Goal: Information Seeking & Learning: Learn about a topic

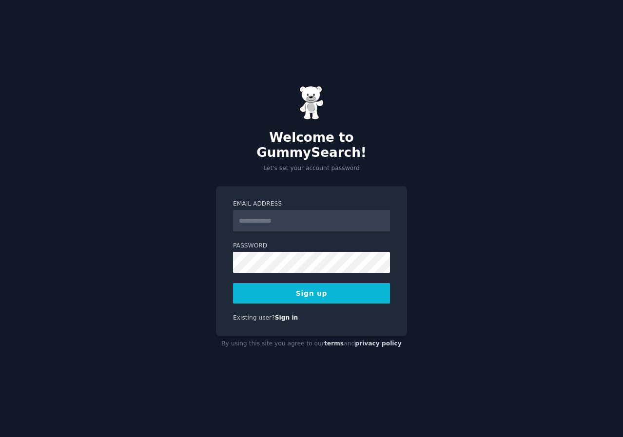
click at [260, 211] on input "Email Address" at bounding box center [311, 220] width 157 height 21
type input "**********"
drag, startPoint x: 115, startPoint y: 252, endPoint x: 136, endPoint y: 250, distance: 20.6
click at [115, 252] on div "**********" at bounding box center [311, 218] width 623 height 437
click at [348, 290] on button "Sign up" at bounding box center [311, 293] width 157 height 20
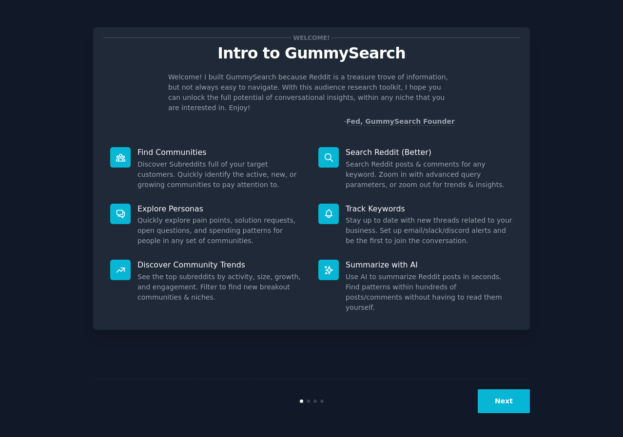
click at [511, 401] on button "Next" at bounding box center [504, 402] width 52 height 24
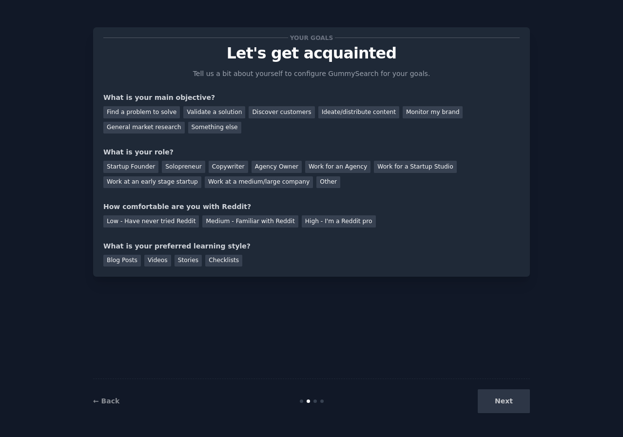
click at [145, 111] on div "Find a problem to solve" at bounding box center [141, 112] width 77 height 12
click at [189, 111] on div "Validate a solution" at bounding box center [214, 112] width 62 height 12
click at [137, 168] on div "Startup Founder" at bounding box center [130, 167] width 55 height 12
click at [155, 220] on div "Low - Have never tried Reddit" at bounding box center [151, 222] width 96 height 12
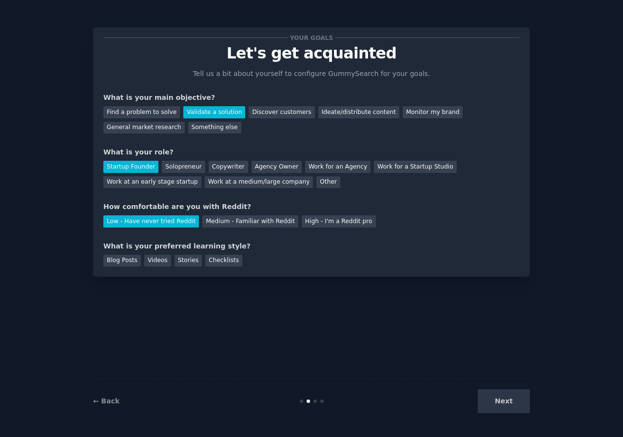
click at [210, 259] on div "Checklists" at bounding box center [223, 261] width 37 height 12
click at [154, 113] on div "Find a problem to solve" at bounding box center [141, 112] width 77 height 12
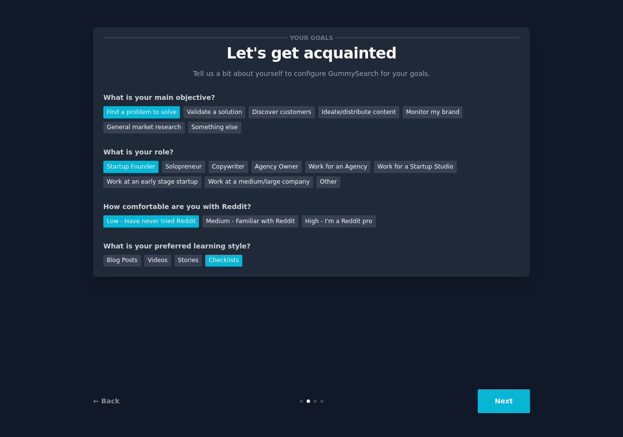
click at [262, 112] on div "Discover customers" at bounding box center [282, 112] width 66 height 12
click at [197, 104] on div "Find a problem to solve Validate a solution Discover customers Ideate/distribut…" at bounding box center [311, 118] width 416 height 31
click at [196, 115] on div "Validate a solution" at bounding box center [214, 112] width 62 height 12
click at [495, 400] on button "Next" at bounding box center [504, 402] width 52 height 24
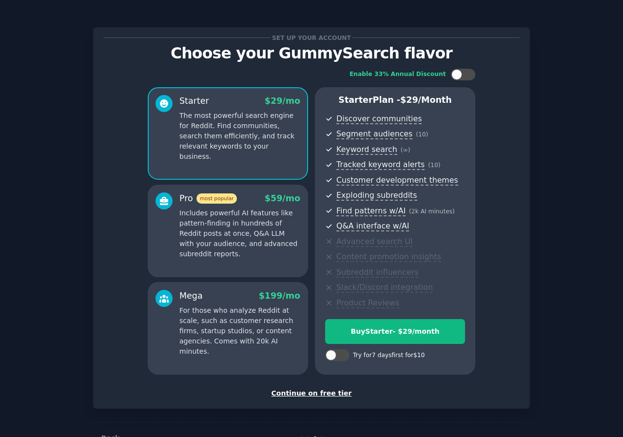
click at [220, 235] on p "Includes powerful AI features like pattern-finding in hundreds of Reddit posts …" at bounding box center [239, 233] width 121 height 51
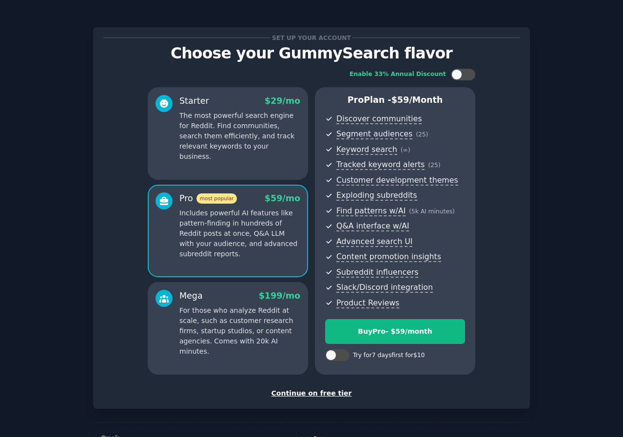
click at [334, 359] on div at bounding box center [337, 356] width 24 height 12
checkbox input "true"
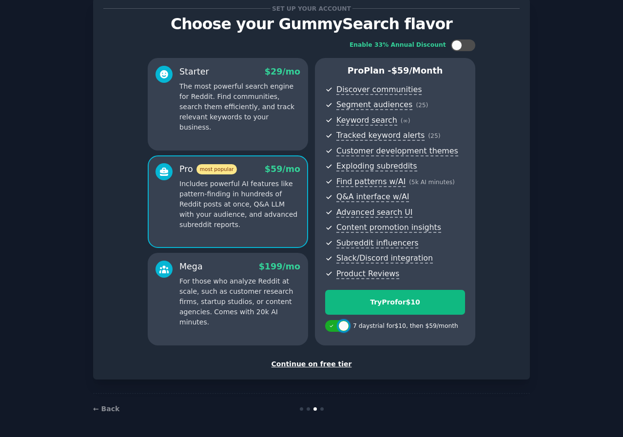
click at [250, 306] on p "For those who analyze Reddit at scale, such as customer research firms, startup…" at bounding box center [239, 301] width 121 height 51
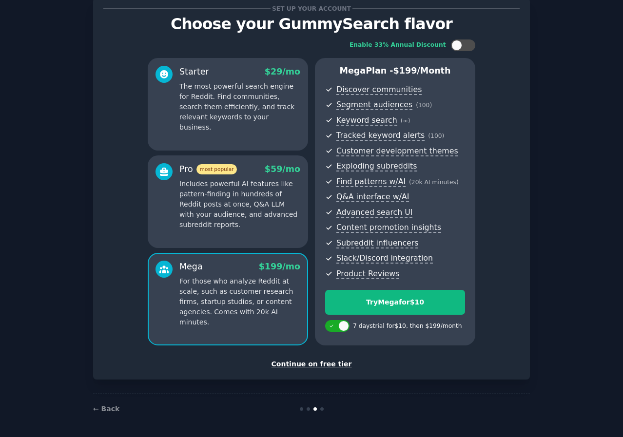
scroll to position [0, 0]
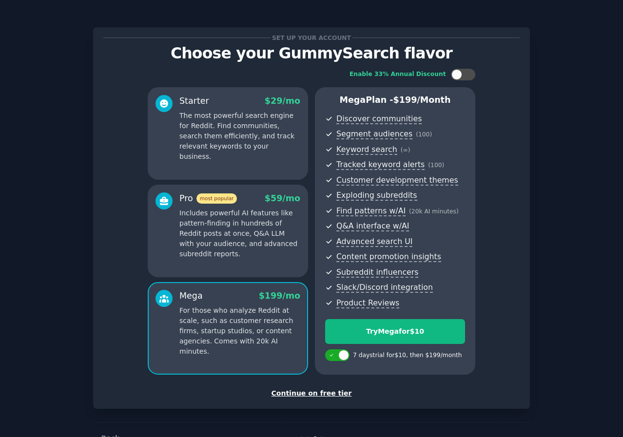
click at [240, 249] on p "Includes powerful AI features like pattern-finding in hundreds of Reddit posts …" at bounding box center [239, 233] width 121 height 51
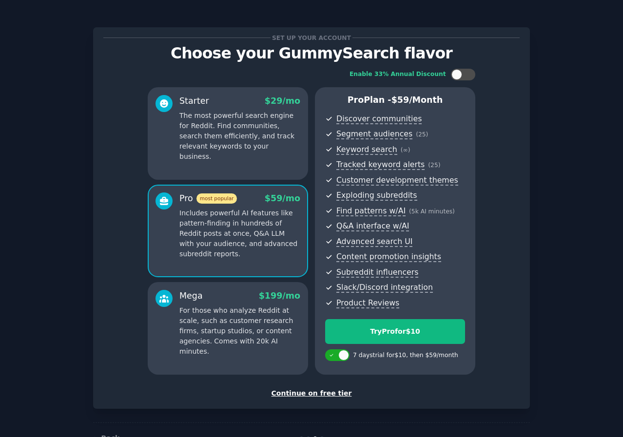
click at [463, 71] on div at bounding box center [463, 75] width 24 height 12
checkbox input "false"
click at [421, 329] on div "Try Pro for $10" at bounding box center [395, 332] width 139 height 10
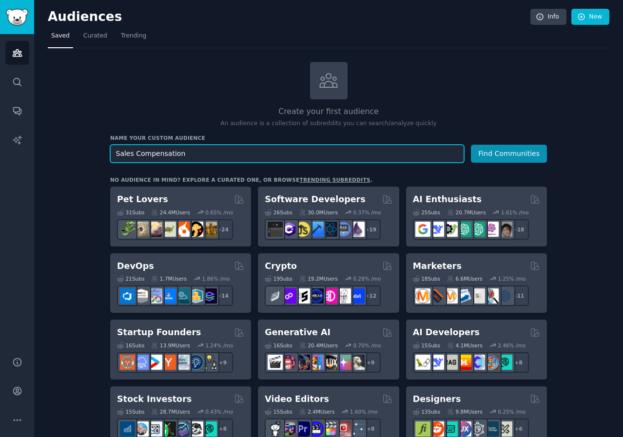
type input "Sales Compensation"
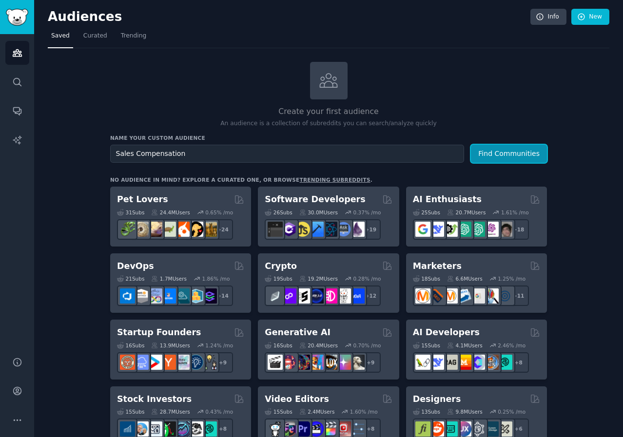
click at [510, 152] on button "Find Communities" at bounding box center [509, 154] width 76 height 18
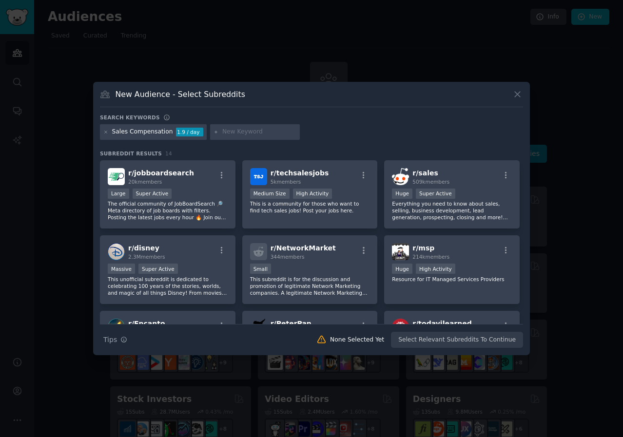
click at [340, 174] on div "r/ techsalesjobs 5k members" at bounding box center [310, 176] width 120 height 17
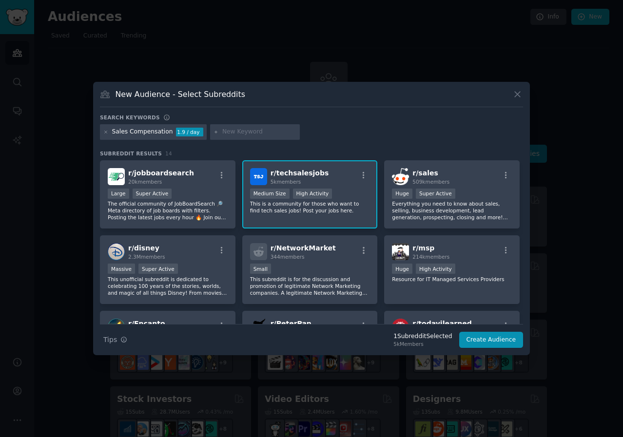
click at [451, 176] on div "r/ sales 509k members" at bounding box center [452, 176] width 120 height 17
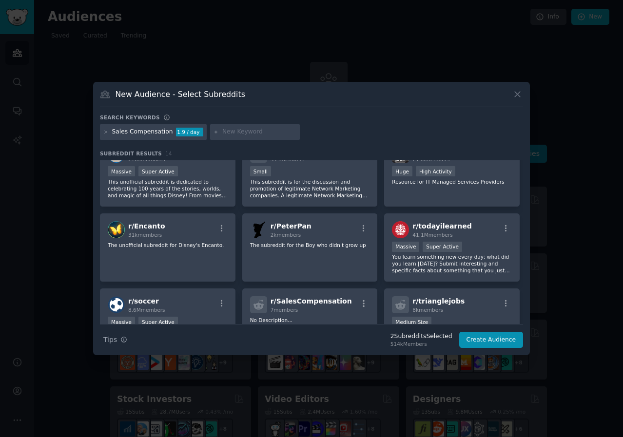
scroll to position [146, 0]
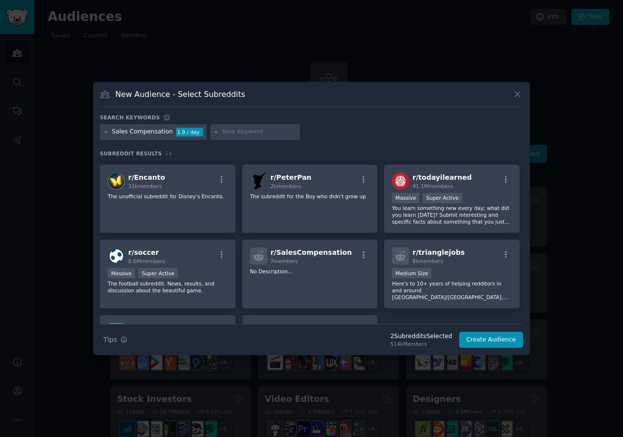
click at [324, 256] on span "r/ SalesCompensation" at bounding box center [311, 253] width 81 height 8
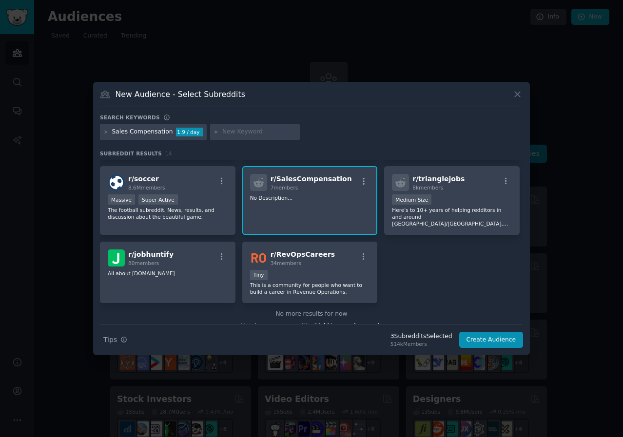
scroll to position [233, 0]
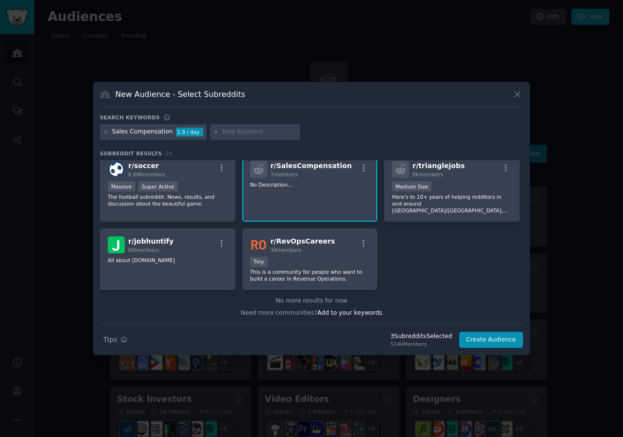
click at [314, 242] on span "r/ RevOpsCareers" at bounding box center [303, 241] width 65 height 8
click at [489, 339] on button "Create Audience" at bounding box center [491, 340] width 64 height 17
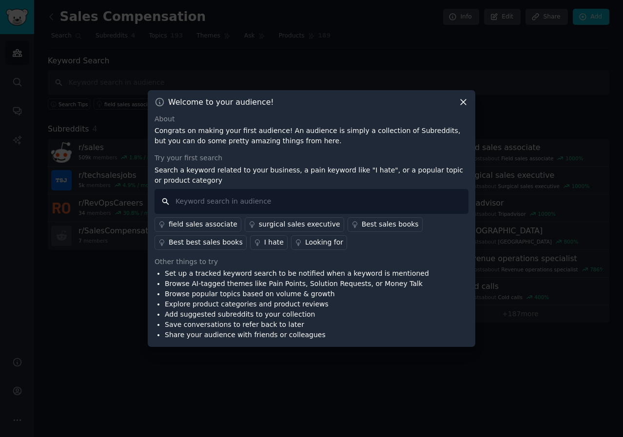
click at [235, 201] on input "text" at bounding box center [312, 201] width 314 height 25
type input "frustration with sales compensation plans"
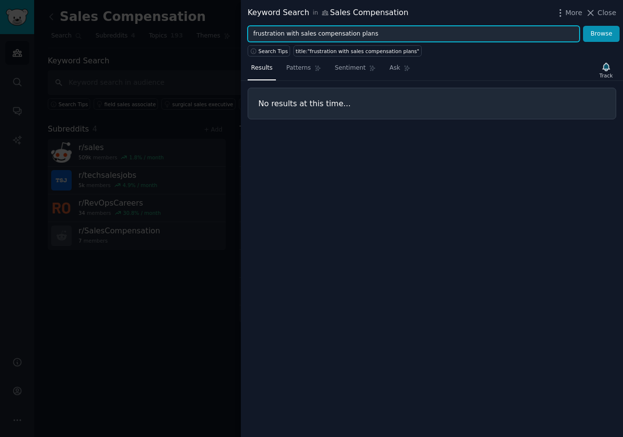
click at [294, 33] on input "frustration with sales compensation plans" at bounding box center [414, 34] width 332 height 17
type input "sales compensation plans"
click at [583, 26] on button "Browse" at bounding box center [601, 34] width 37 height 17
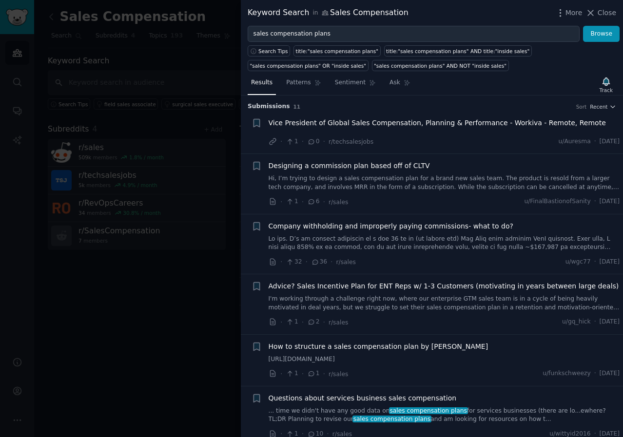
click at [431, 241] on link at bounding box center [445, 243] width 352 height 17
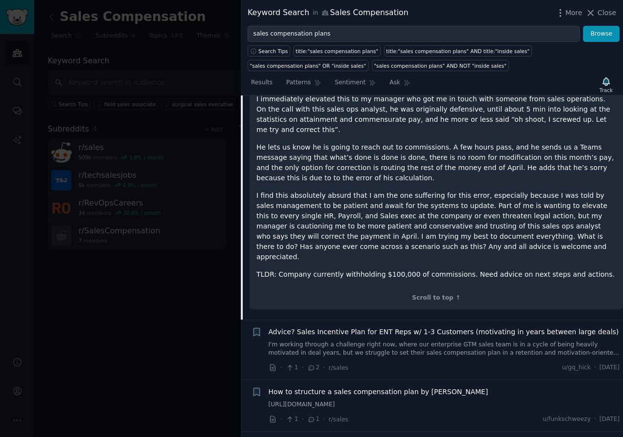
scroll to position [411, 0]
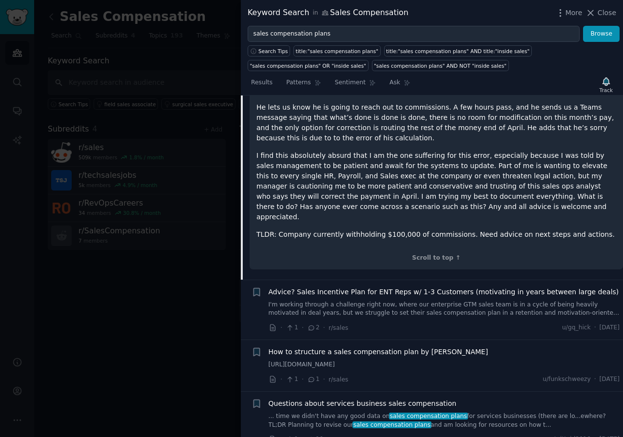
click at [372, 301] on link "I'm working through a challenge right now, where our enterprise GTM sales team …" at bounding box center [445, 309] width 352 height 17
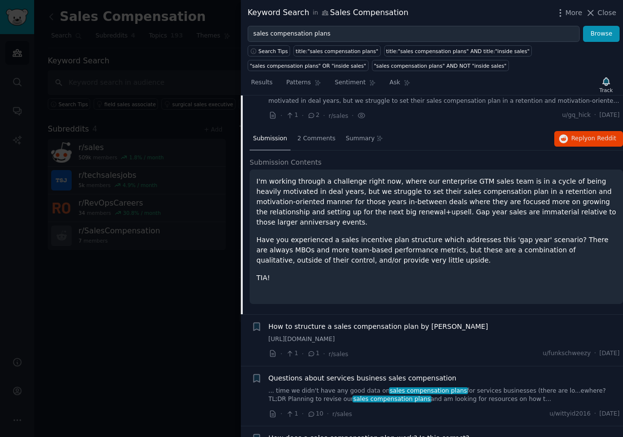
scroll to position [178, 0]
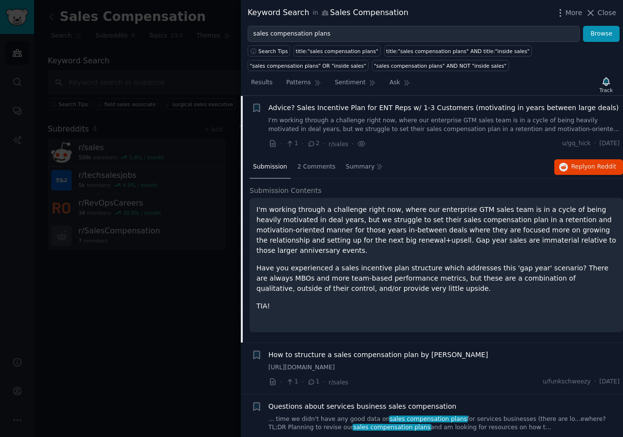
click at [605, 17] on span "Close" at bounding box center [607, 13] width 19 height 10
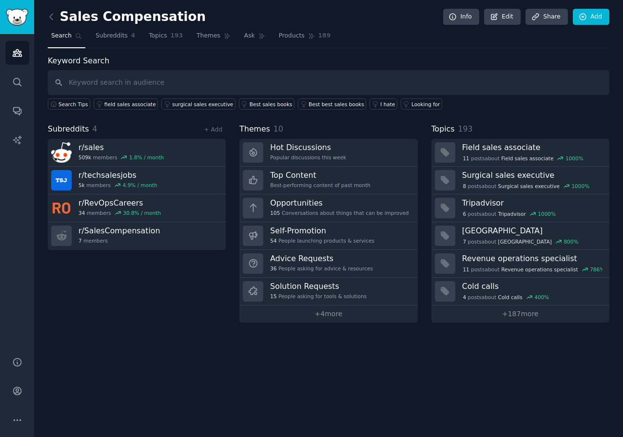
click at [195, 42] on link "Themes" at bounding box center [213, 38] width 41 height 20
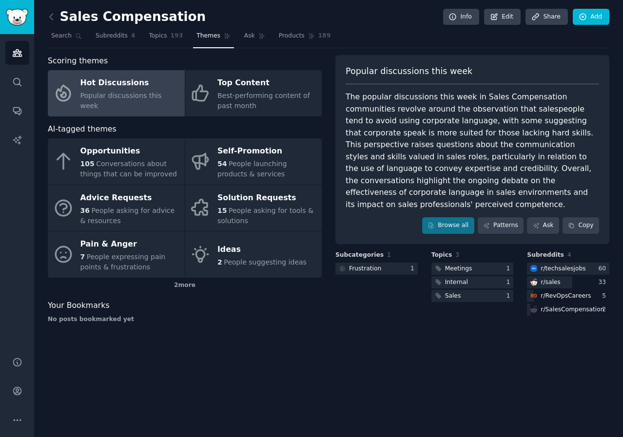
click at [127, 253] on span "People expressing pain points & frustrations" at bounding box center [122, 262] width 85 height 18
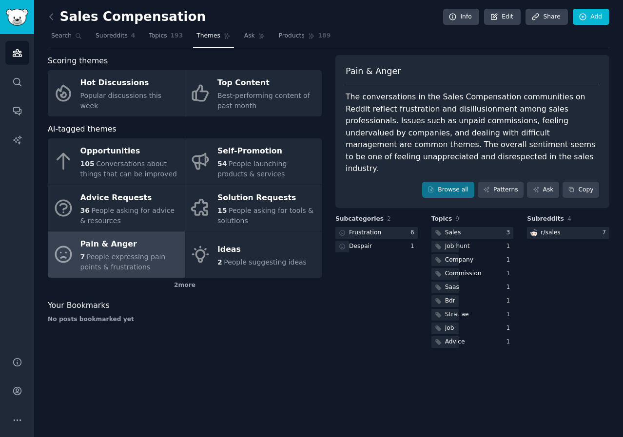
click at [243, 39] on link "Ask" at bounding box center [255, 38] width 28 height 20
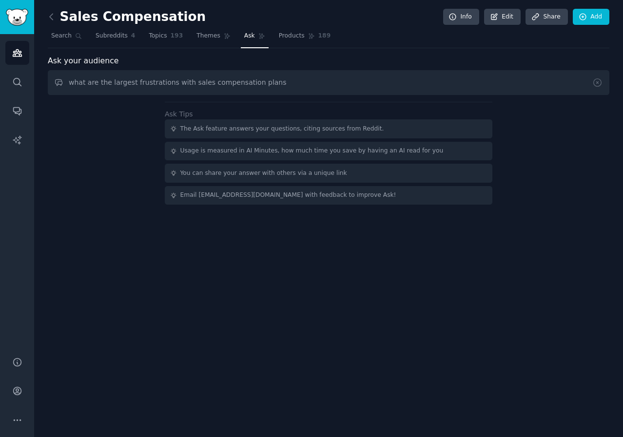
type input "what are the largest frustrations with sales compensation plans"
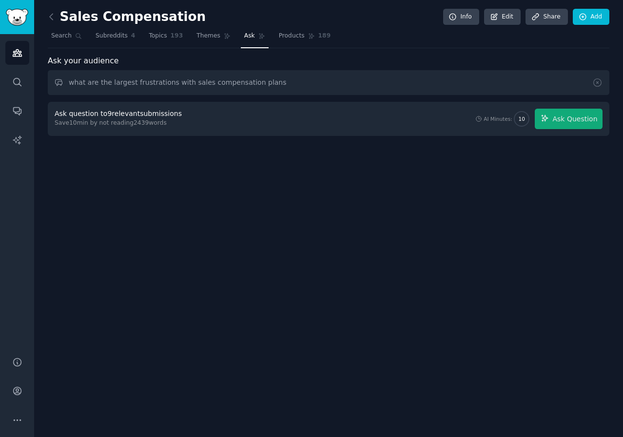
click at [574, 123] on span "Ask Question" at bounding box center [574, 119] width 45 height 10
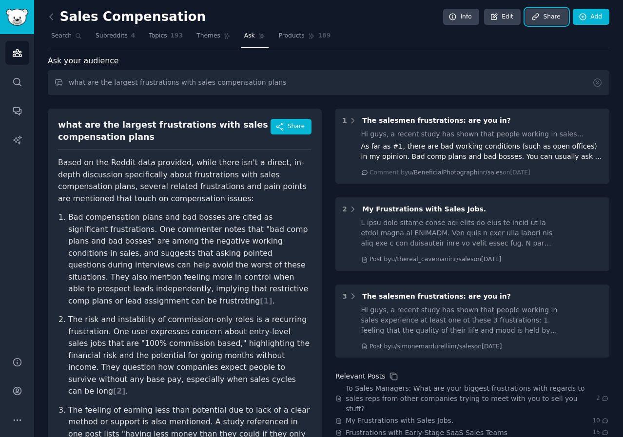
click at [550, 21] on link "Share" at bounding box center [547, 17] width 42 height 17
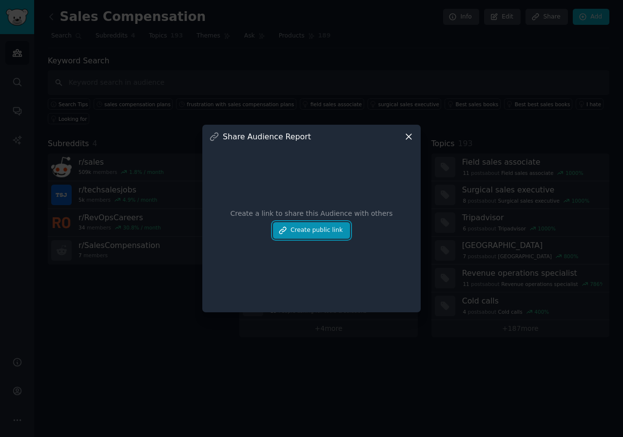
click at [323, 233] on button "Create public link" at bounding box center [311, 230] width 77 height 17
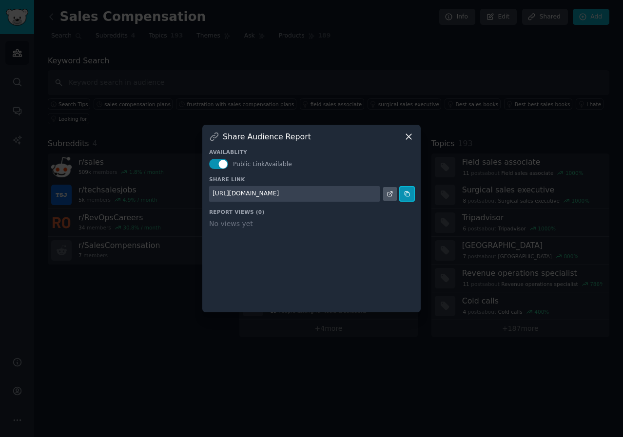
click at [406, 192] on icon at bounding box center [407, 194] width 4 height 4
click at [411, 136] on icon at bounding box center [409, 137] width 10 height 10
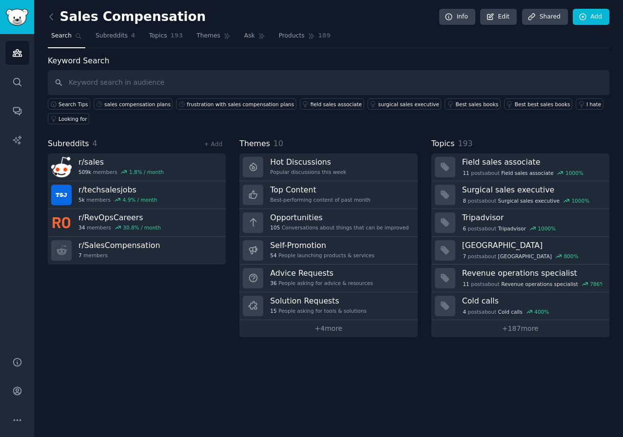
click at [279, 37] on span "Products" at bounding box center [292, 36] width 26 height 9
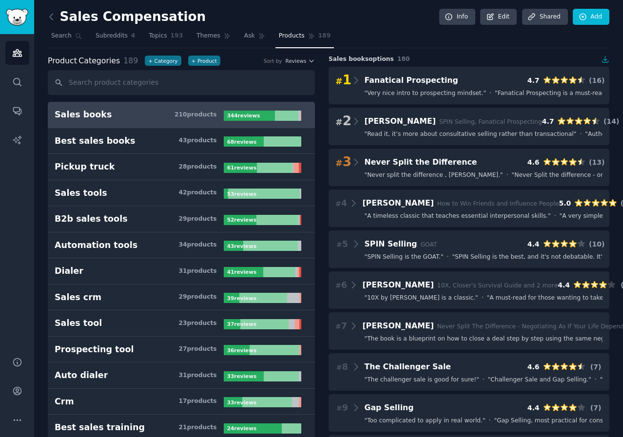
click at [244, 32] on span "Ask" at bounding box center [249, 36] width 11 height 9
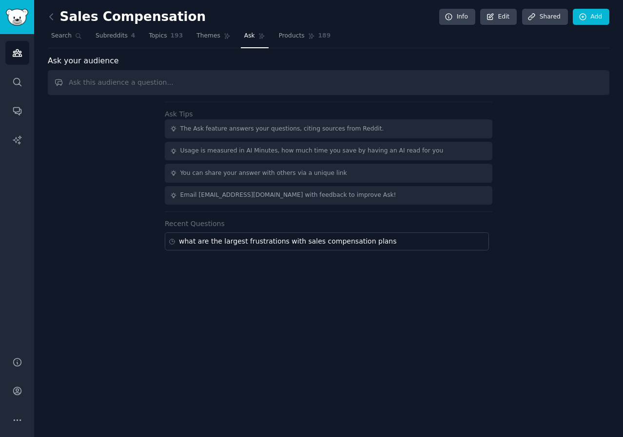
click at [196, 35] on span "Themes" at bounding box center [208, 36] width 24 height 9
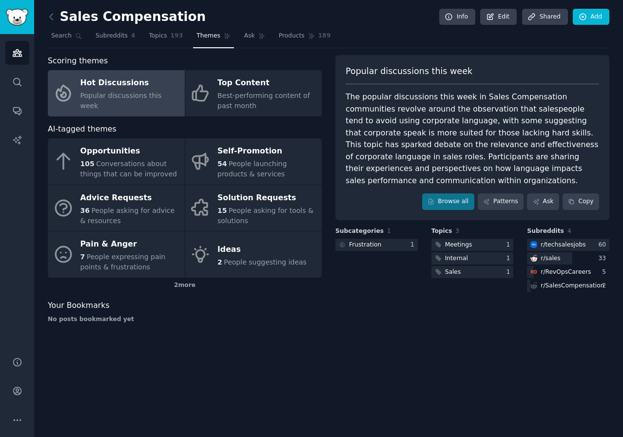
click at [299, 92] on span "Best-performing content of past month" at bounding box center [263, 101] width 93 height 18
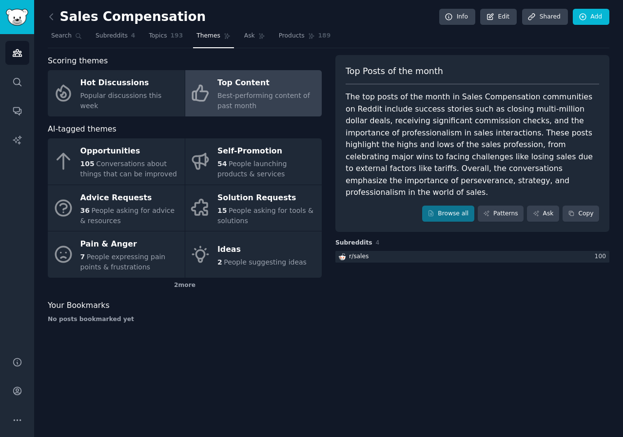
click at [136, 257] on span "People expressing pain points & frustrations" at bounding box center [122, 262] width 85 height 18
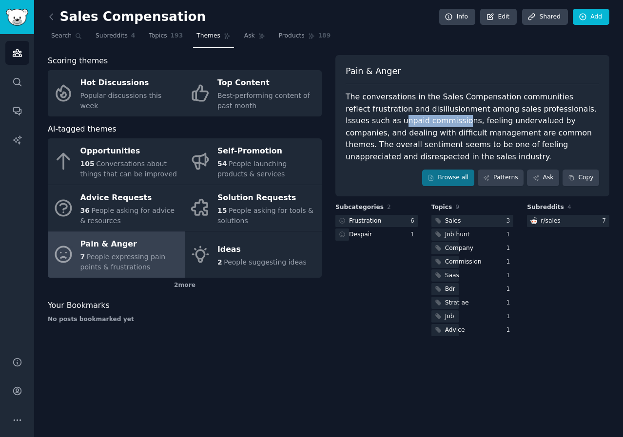
drag, startPoint x: 352, startPoint y: 121, endPoint x: 406, endPoint y: 119, distance: 54.2
click at [406, 119] on div "The conversations in the Sales Compensation communities reflect frustration and…" at bounding box center [473, 127] width 254 height 72
click at [472, 258] on div "Commission" at bounding box center [463, 262] width 37 height 9
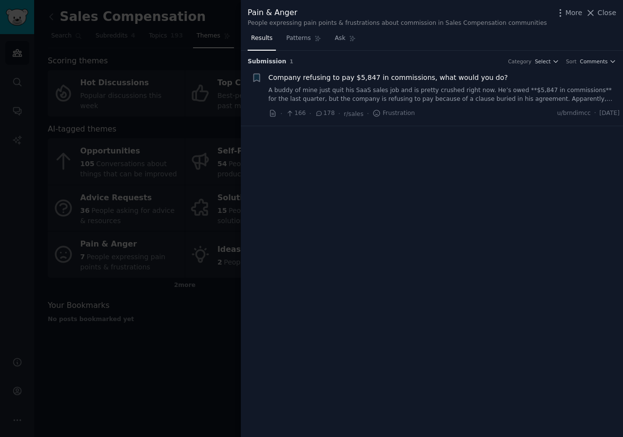
click at [302, 98] on link "A buddy of mine just quit his SaaS sales job and is pretty crushed right now. H…" at bounding box center [445, 94] width 352 height 17
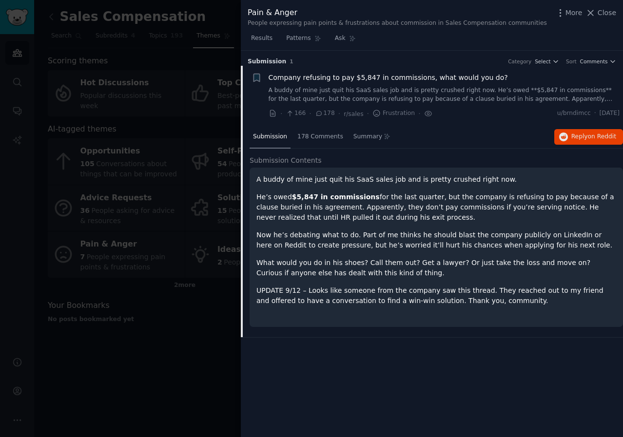
click at [170, 375] on div at bounding box center [311, 218] width 623 height 437
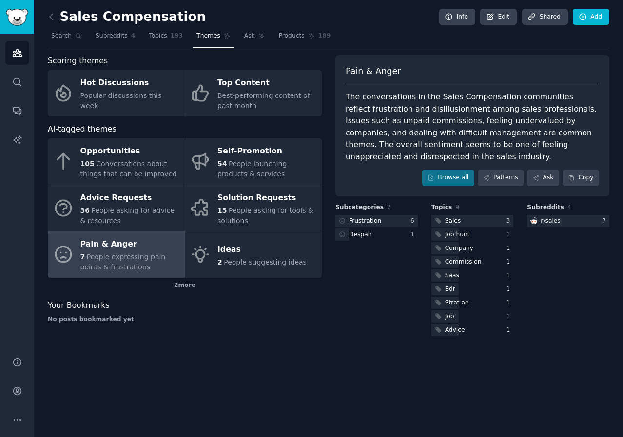
click at [244, 34] on span "Ask" at bounding box center [249, 36] width 11 height 9
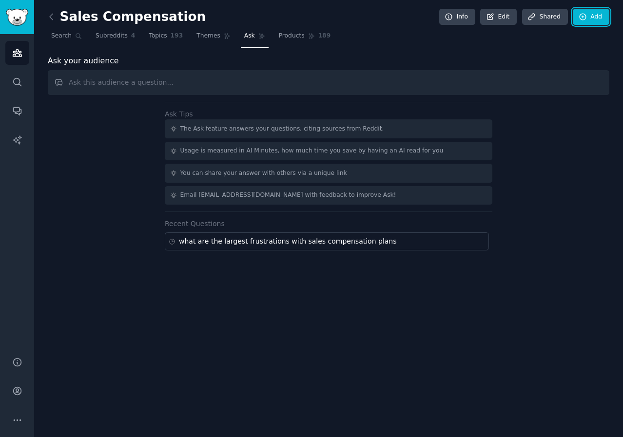
click at [595, 20] on link "Add" at bounding box center [591, 17] width 37 height 17
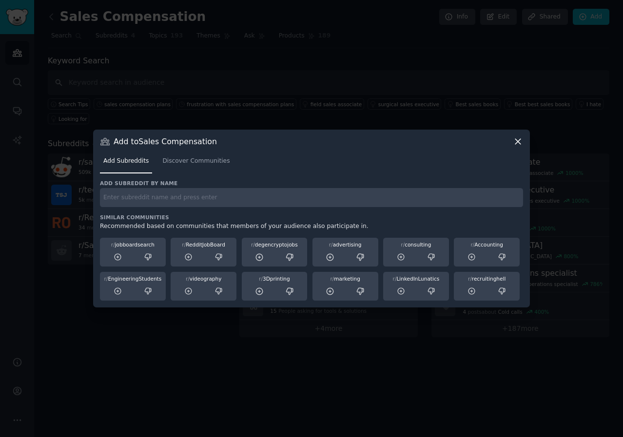
click at [328, 198] on input "text" at bounding box center [311, 197] width 423 height 19
click at [182, 162] on span "Discover Communities" at bounding box center [195, 161] width 67 height 9
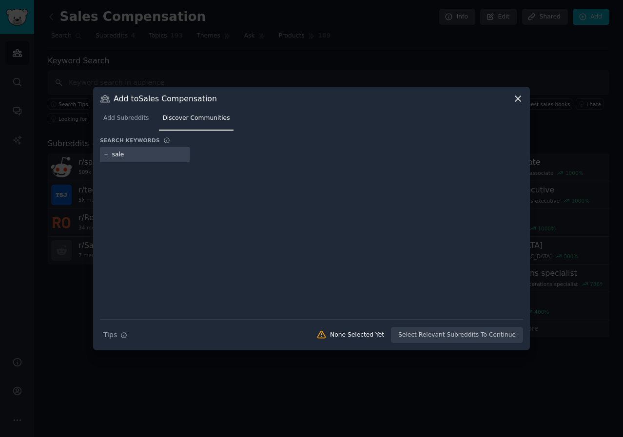
type input "sales"
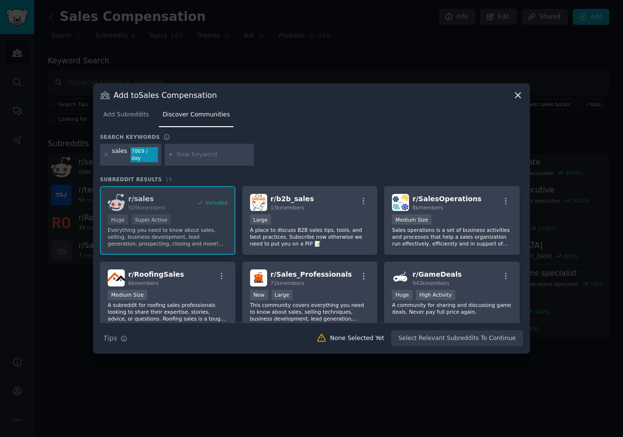
click at [320, 200] on div "r/ b2b_sales 13k members" at bounding box center [310, 202] width 120 height 17
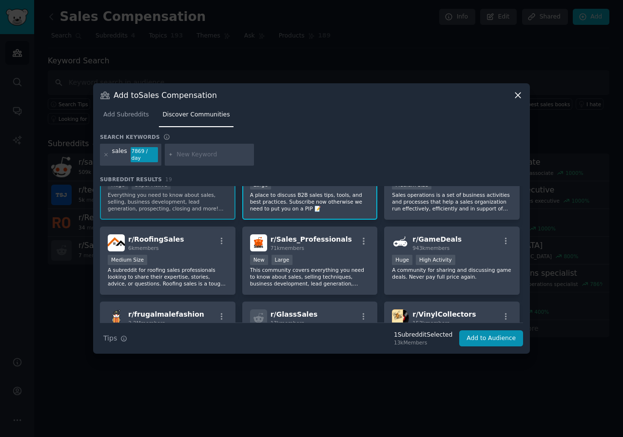
scroll to position [49, 0]
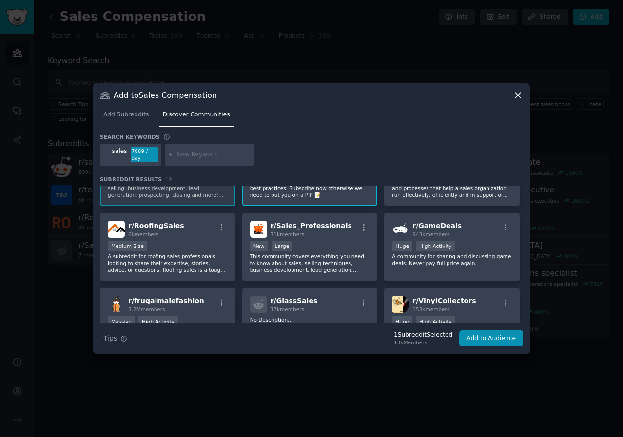
click at [324, 231] on div "71k members" at bounding box center [311, 234] width 81 height 7
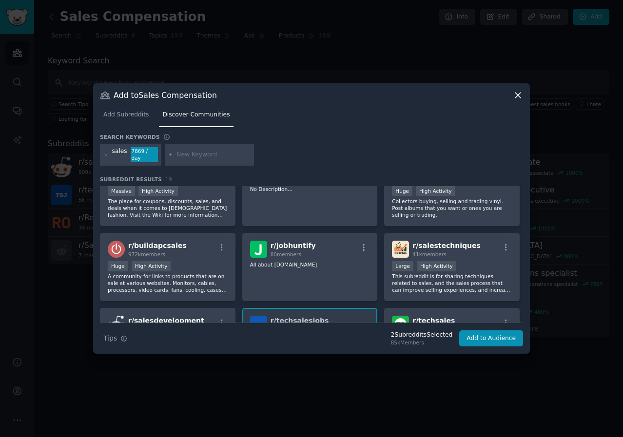
scroll to position [195, 0]
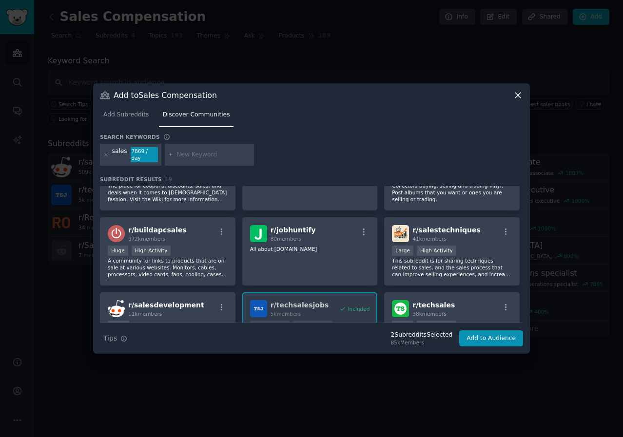
click at [470, 228] on div "r/ salestechniques 41k members" at bounding box center [452, 233] width 120 height 17
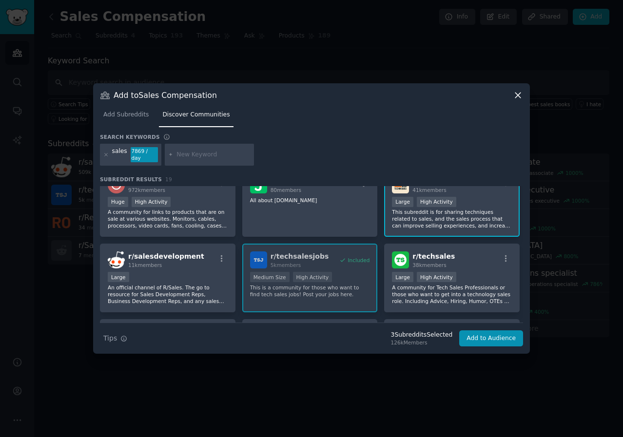
scroll to position [293, 0]
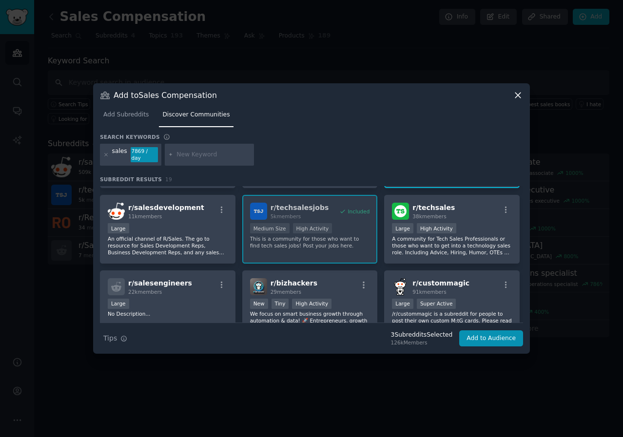
click at [473, 209] on div "r/ techsales 38k members" at bounding box center [452, 211] width 120 height 17
click at [178, 208] on span "r/ salesdevelopment" at bounding box center [166, 208] width 76 height 8
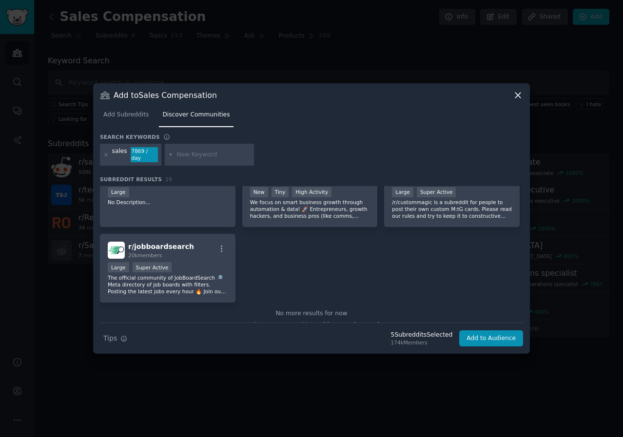
scroll to position [418, 0]
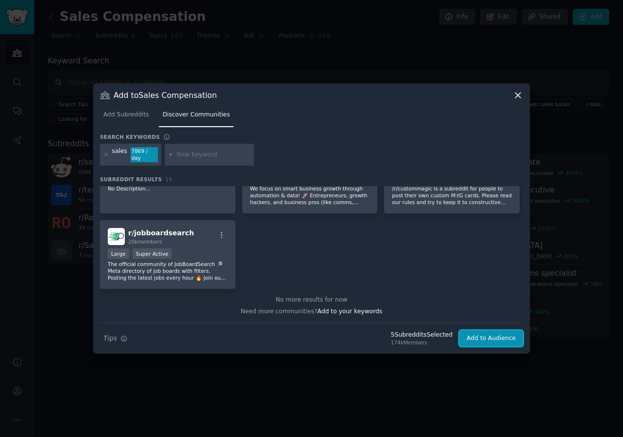
click at [492, 334] on button "Add to Audience" at bounding box center [491, 339] width 64 height 17
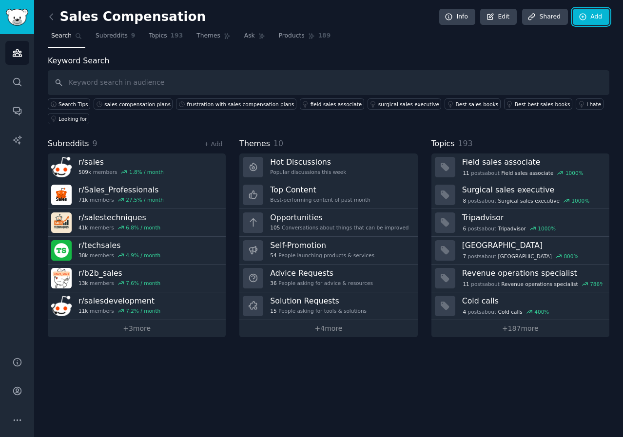
click at [590, 20] on link "Add" at bounding box center [591, 17] width 37 height 17
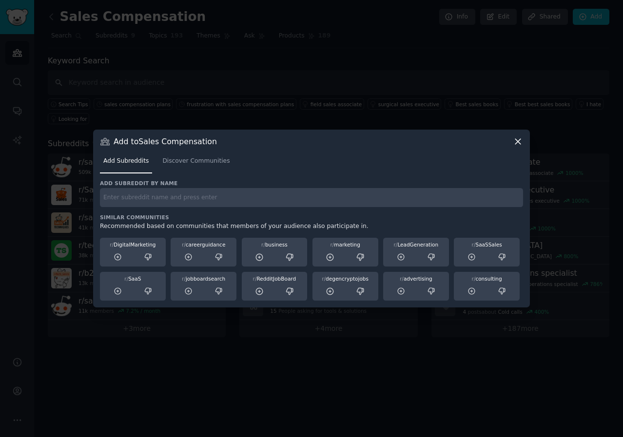
click at [206, 158] on span "Discover Communities" at bounding box center [195, 161] width 67 height 9
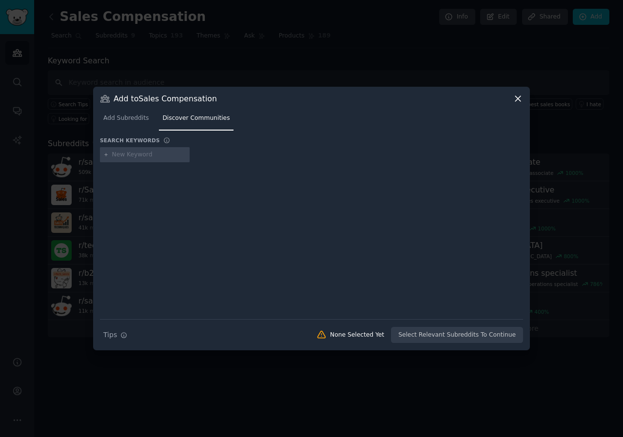
click at [141, 154] on input "text" at bounding box center [149, 155] width 74 height 9
type input "sales incentives"
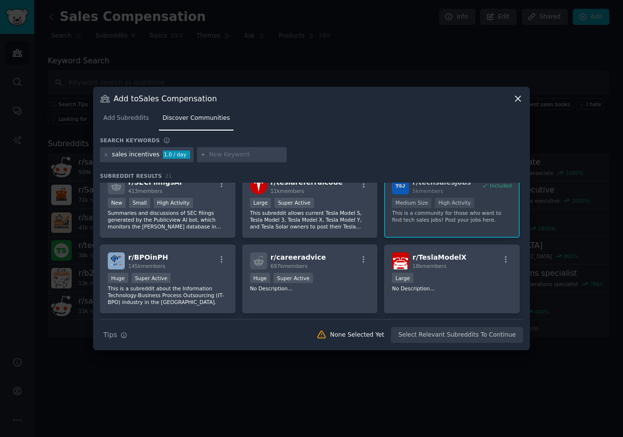
scroll to position [418, 0]
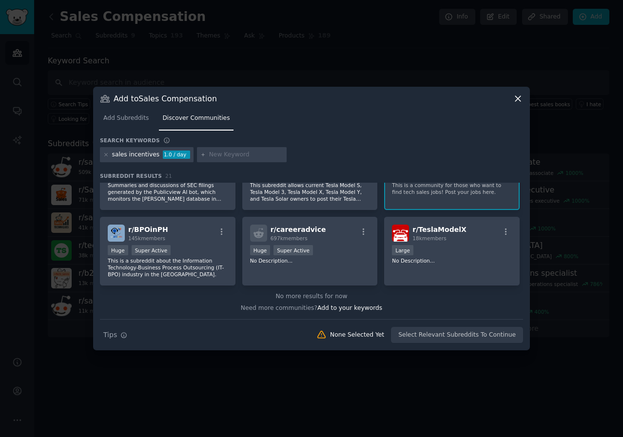
click at [105, 155] on icon at bounding box center [106, 155] width 2 height 2
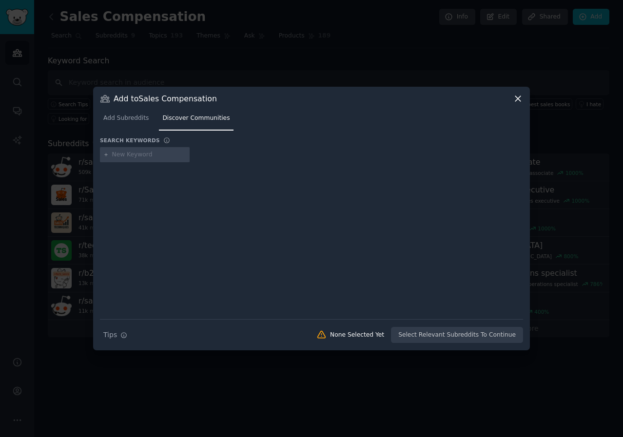
click at [119, 155] on input "text" at bounding box center [149, 155] width 74 height 9
type input "sales"
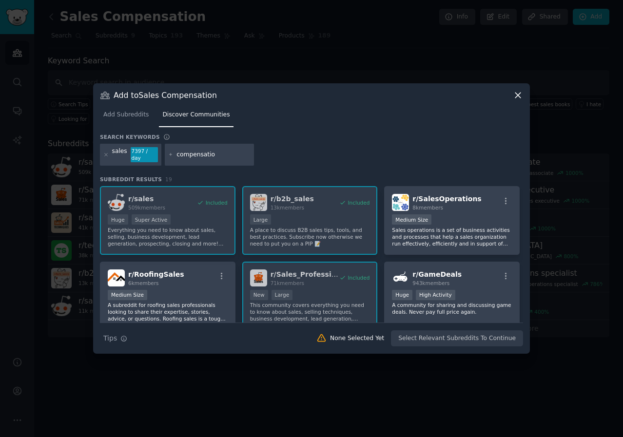
type input "compensation"
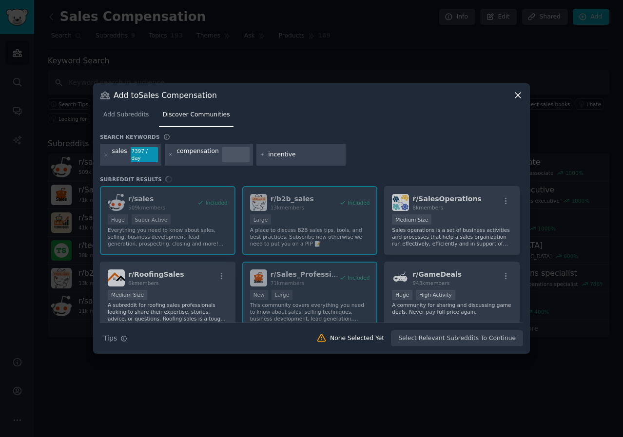
type input "incentives"
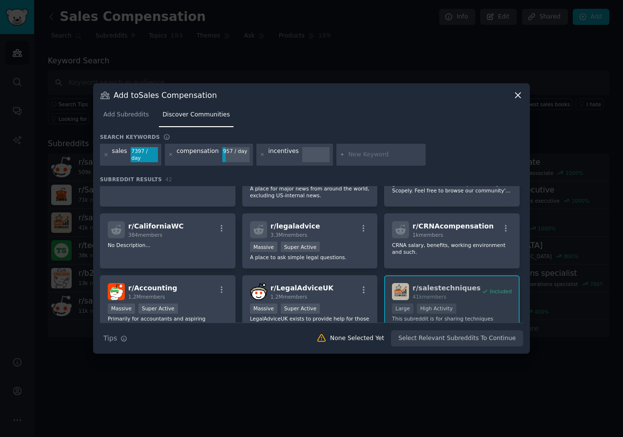
scroll to position [439, 0]
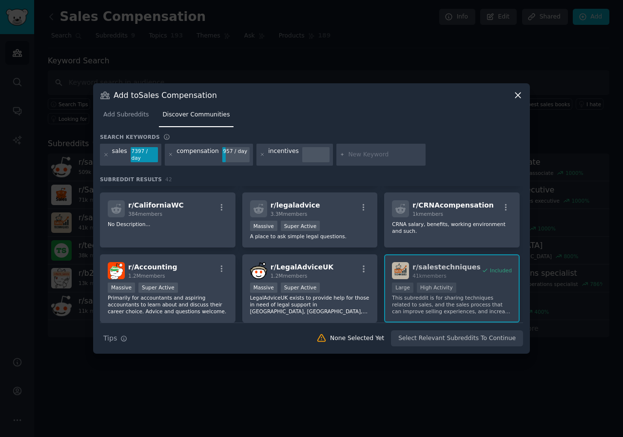
click at [331, 209] on div "r/ legaladvice 3.3M members" at bounding box center [310, 208] width 120 height 17
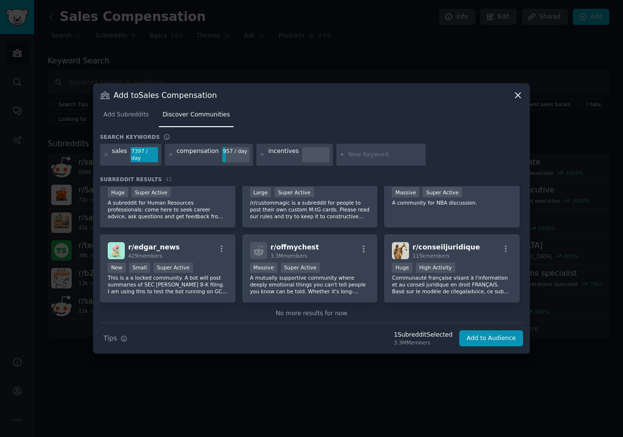
scroll to position [925, 0]
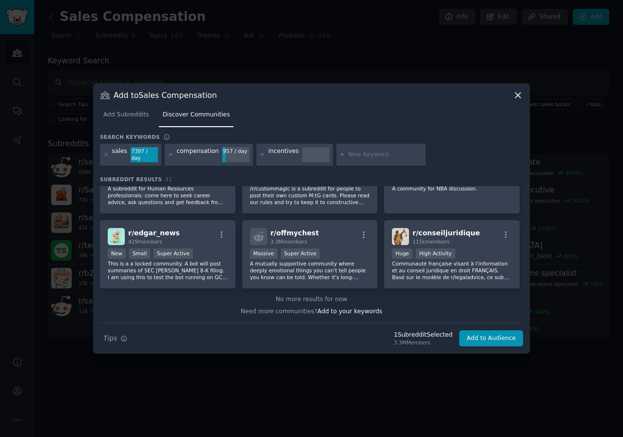
click at [352, 156] on input "text" at bounding box center [385, 155] width 74 height 9
type input "sales jobs"
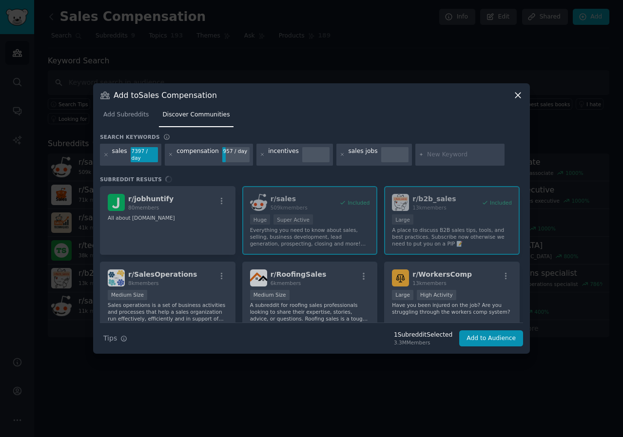
click at [106, 155] on icon at bounding box center [106, 155] width 2 height 2
click at [168, 155] on icon at bounding box center [170, 154] width 5 height 5
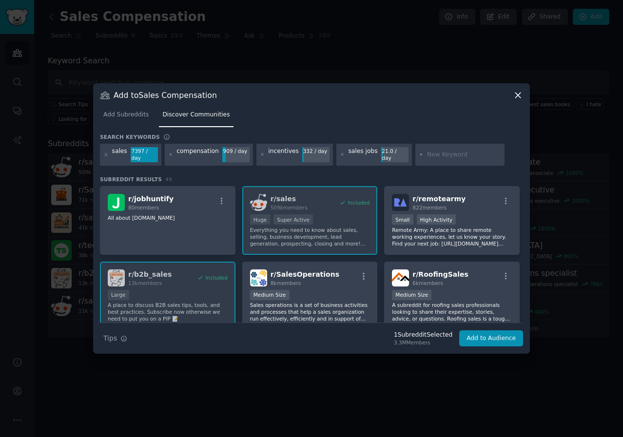
click at [168, 155] on icon at bounding box center [170, 154] width 5 height 5
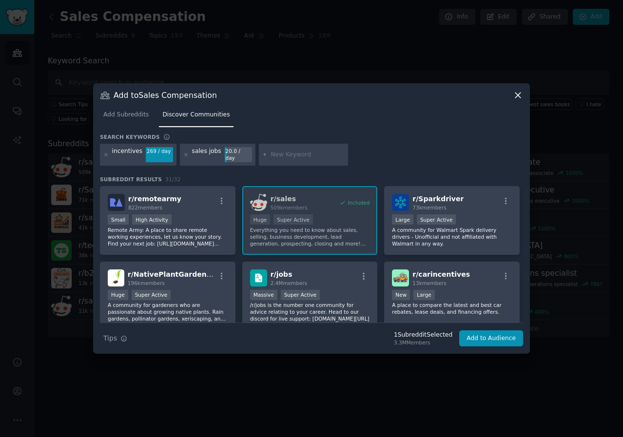
click at [104, 153] on icon at bounding box center [105, 154] width 5 height 5
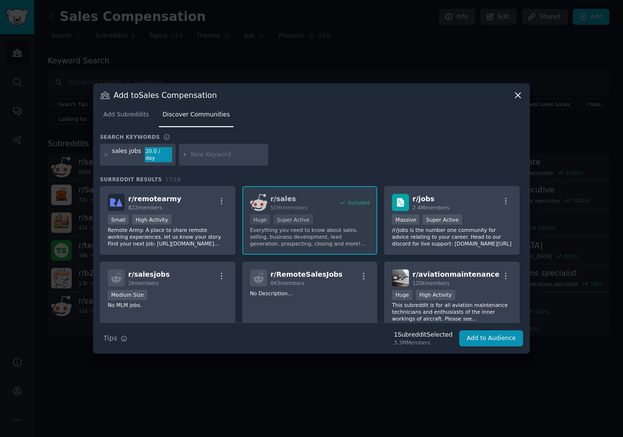
click at [468, 196] on div "r/ jobs 2.4M members" at bounding box center [452, 202] width 120 height 17
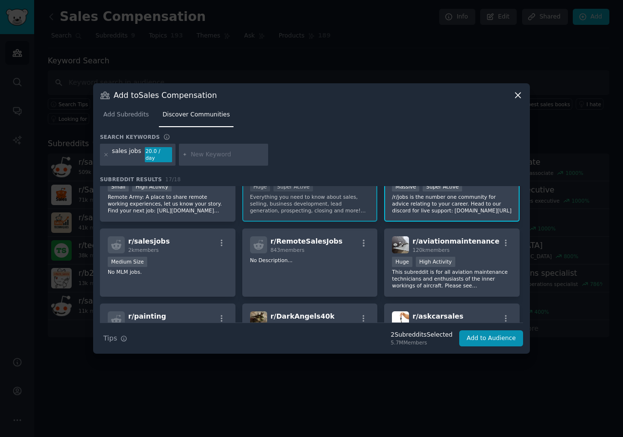
scroll to position [49, 0]
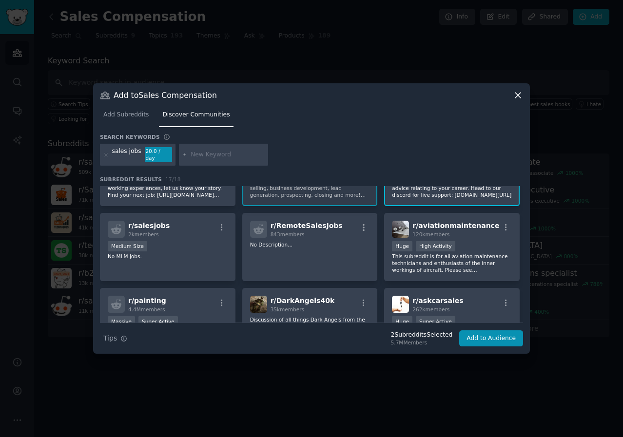
click at [210, 241] on div "Medium Size" at bounding box center [168, 247] width 120 height 12
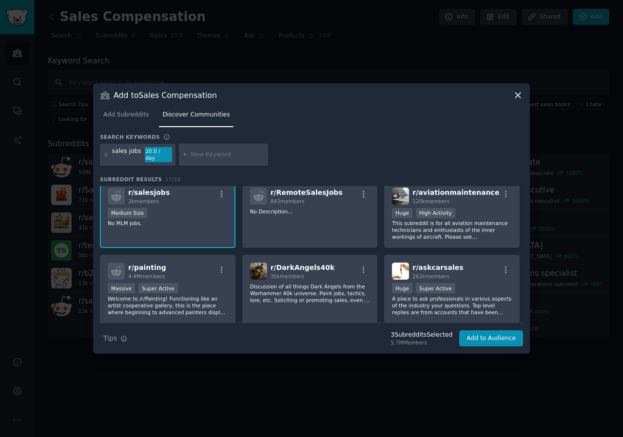
scroll to position [98, 0]
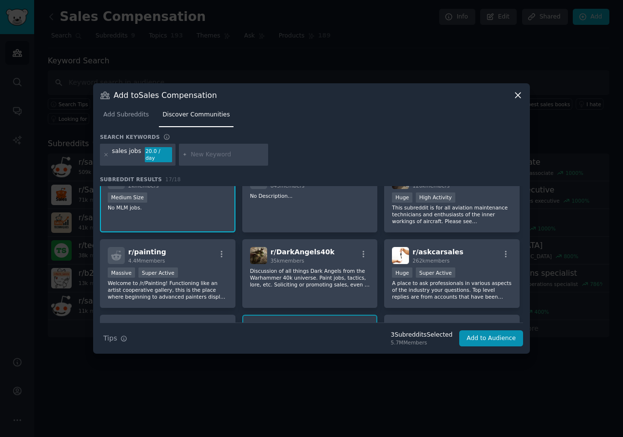
click at [466, 288] on p "A place to ask professionals in various aspects of the industry your questions.…" at bounding box center [452, 290] width 120 height 20
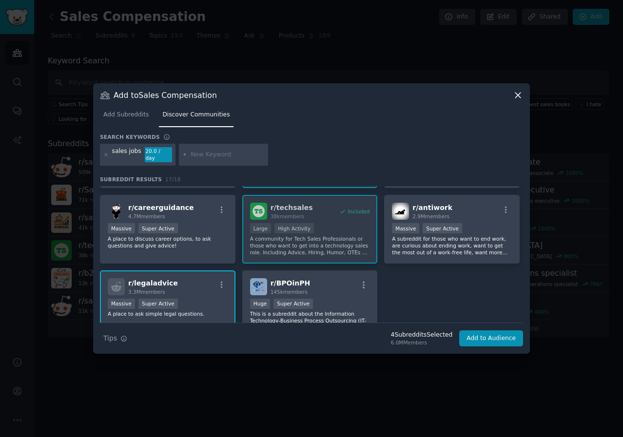
scroll to position [341, 0]
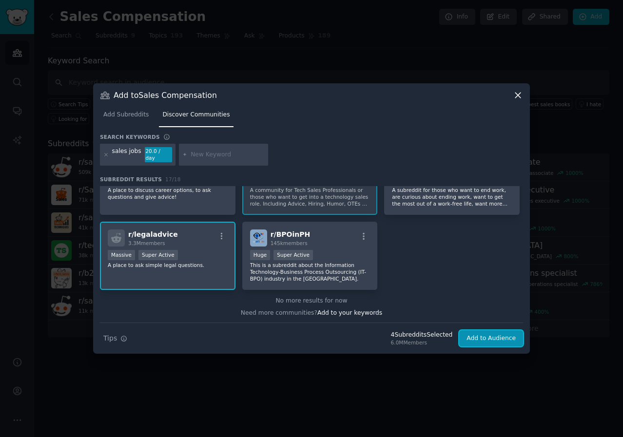
click at [496, 340] on button "Add to Audience" at bounding box center [491, 339] width 64 height 17
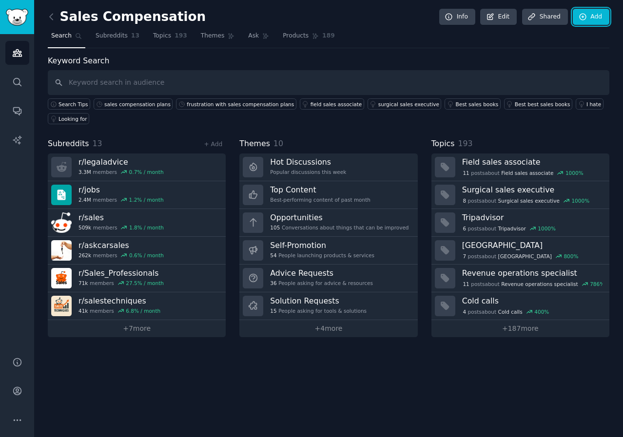
click at [587, 22] on link "Add" at bounding box center [591, 17] width 37 height 17
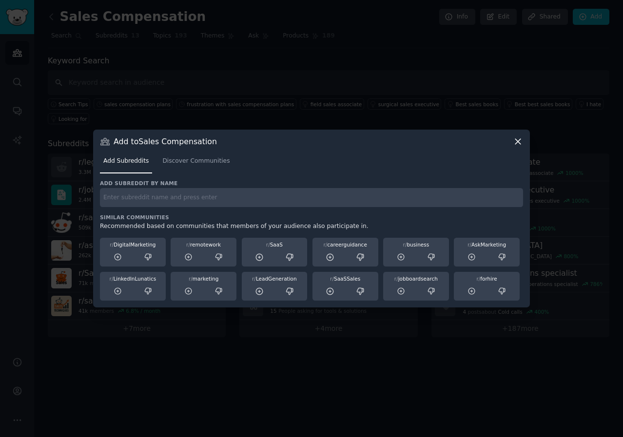
click at [190, 158] on span "Discover Communities" at bounding box center [195, 161] width 67 height 9
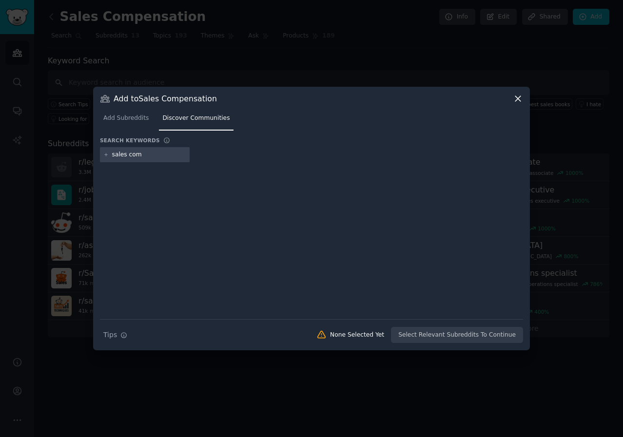
type input "sales comp"
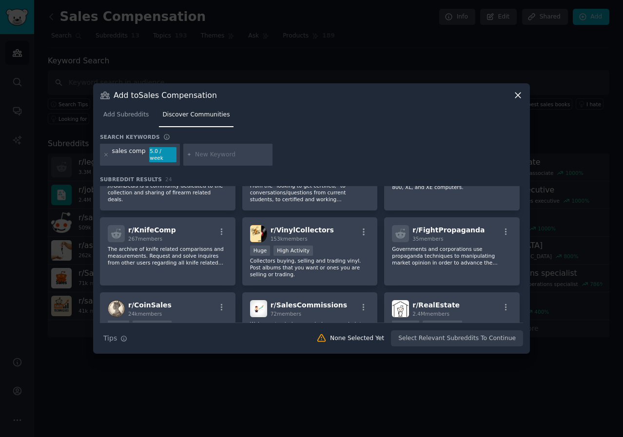
scroll to position [244, 0]
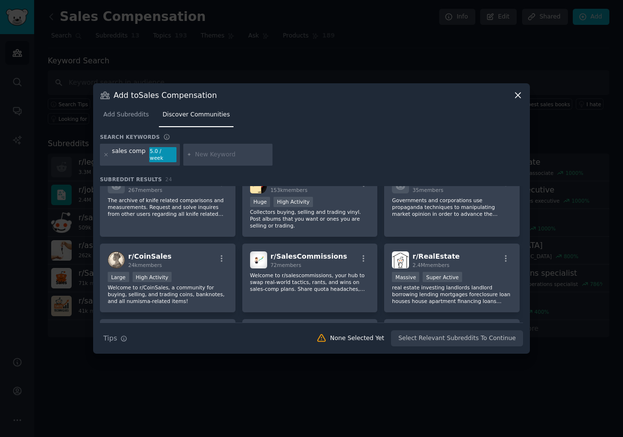
click at [311, 283] on p "Welcome to r/salescommissions, your hub to swap real-world tactics, rants, and …" at bounding box center [310, 282] width 120 height 20
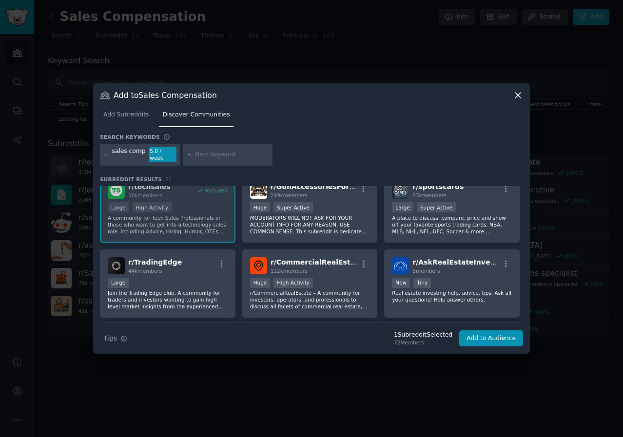
scroll to position [488, 0]
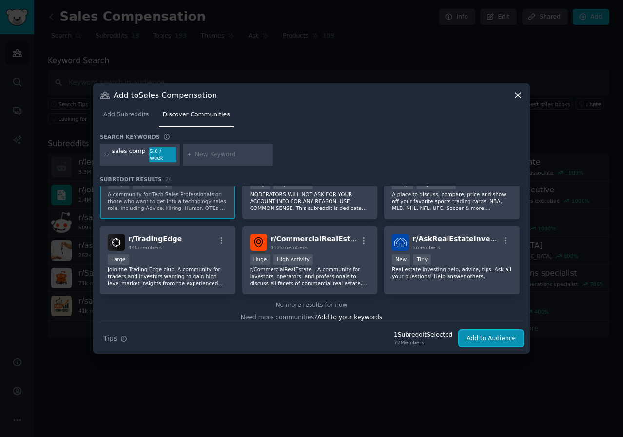
click at [489, 337] on button "Add to Audience" at bounding box center [491, 339] width 64 height 17
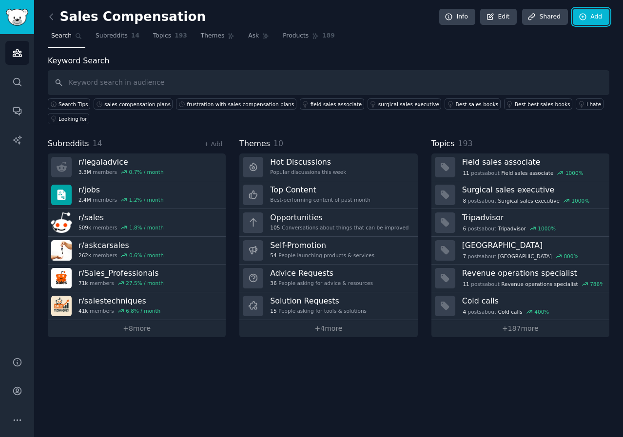
click at [594, 14] on link "Add" at bounding box center [591, 17] width 37 height 17
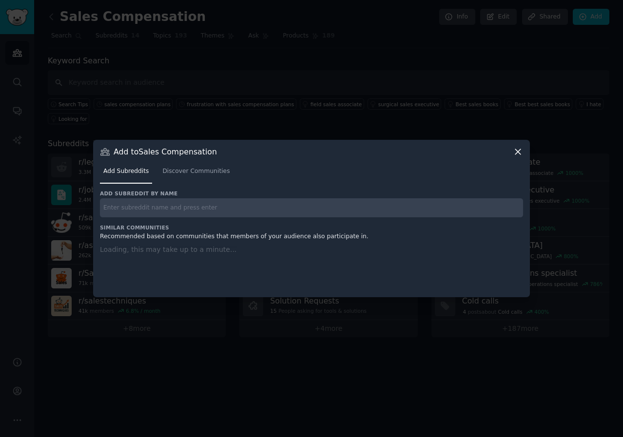
click at [193, 171] on span "Discover Communities" at bounding box center [195, 171] width 67 height 9
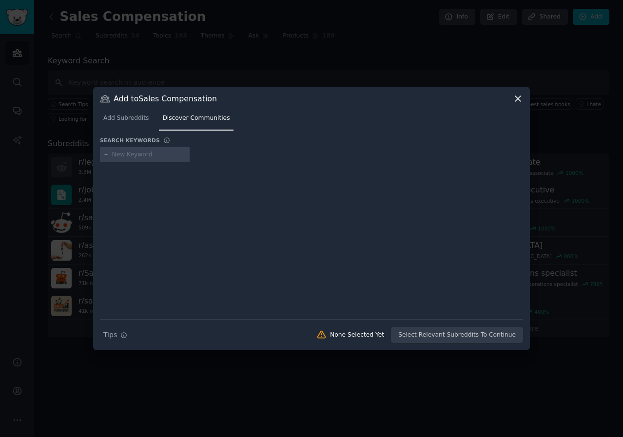
click at [137, 155] on input "text" at bounding box center [149, 155] width 74 height 9
type input "sales commissions"
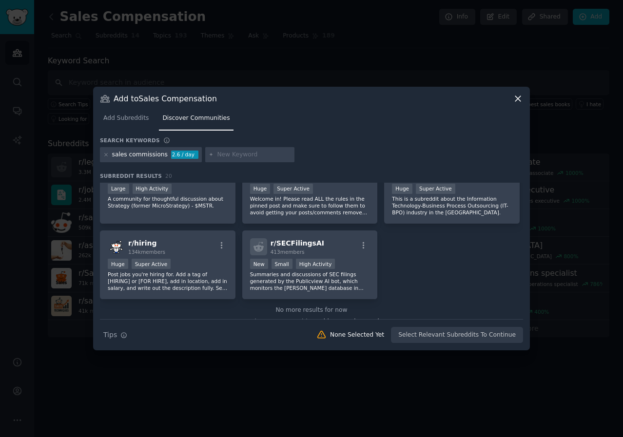
scroll to position [418, 0]
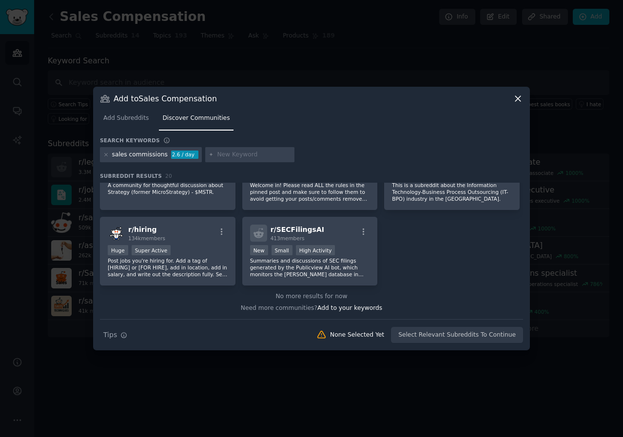
click at [104, 154] on icon at bounding box center [105, 154] width 5 height 5
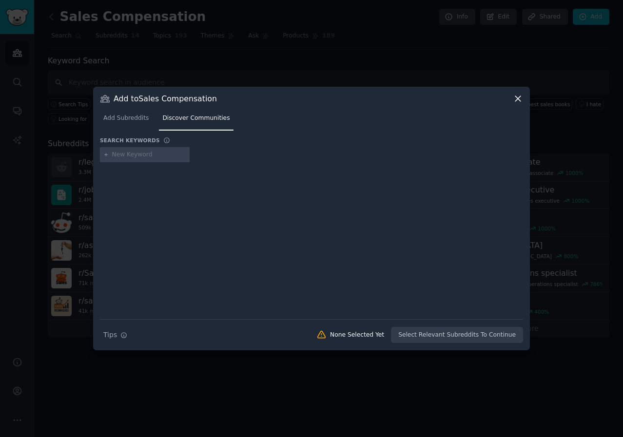
click at [131, 155] on input "text" at bounding box center [149, 155] width 74 height 9
type input "sales job search"
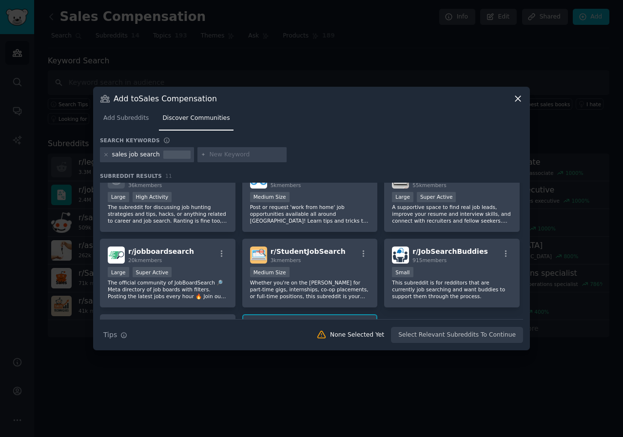
scroll to position [46, 0]
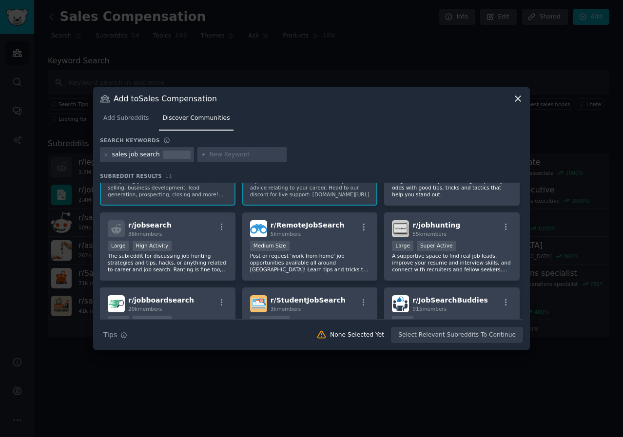
click at [486, 239] on div "r/ jobhunting 55k members >= 95th percentile for submissions / day Large Super …" at bounding box center [452, 247] width 136 height 69
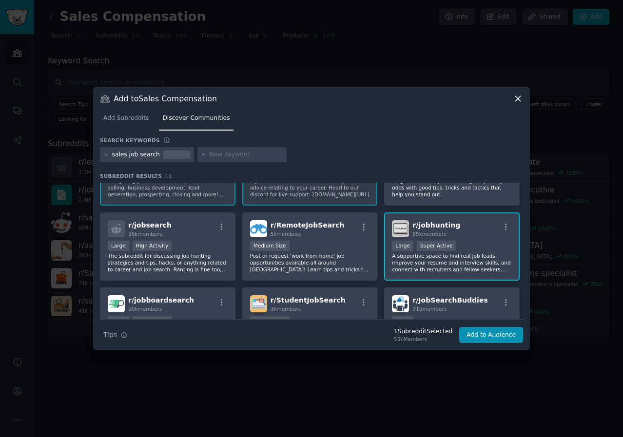
click at [206, 258] on p "The subreddit for discussing job hunting strategies and tips, hacks, or anythin…" at bounding box center [168, 263] width 120 height 20
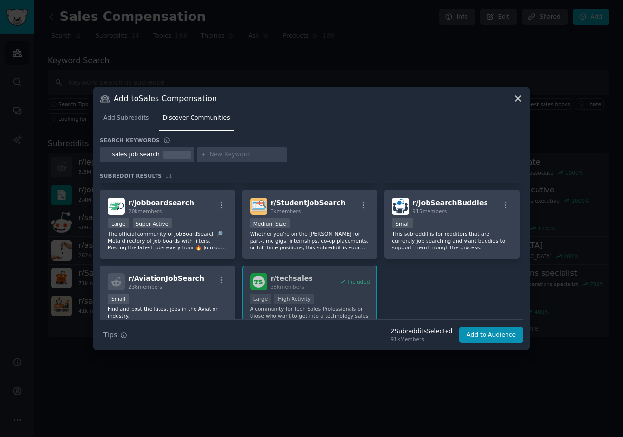
scroll to position [192, 0]
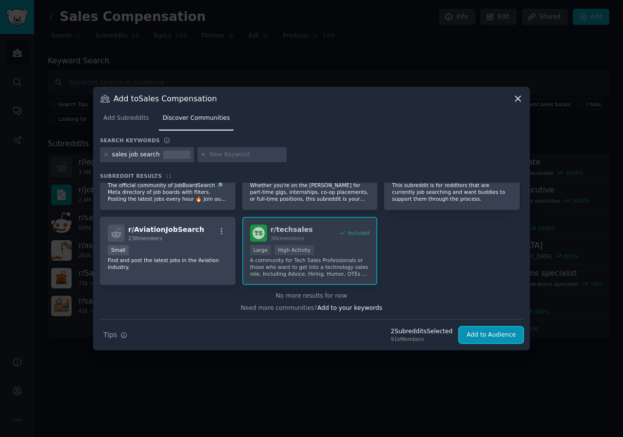
click at [493, 336] on button "Add to Audience" at bounding box center [491, 335] width 64 height 17
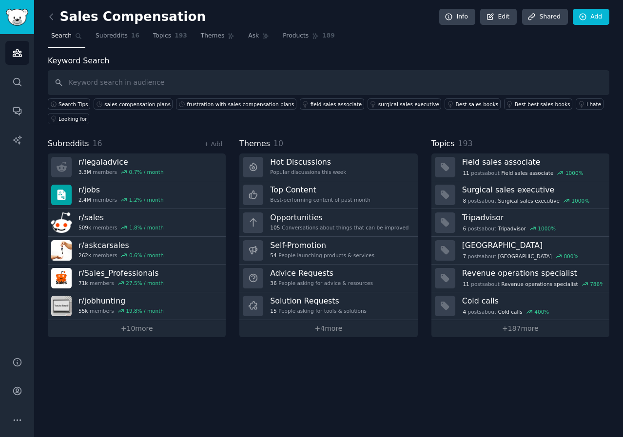
click at [248, 37] on span "Ask" at bounding box center [253, 36] width 11 height 9
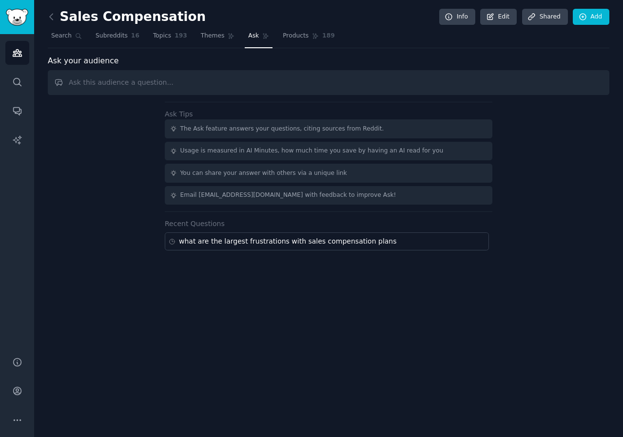
click at [123, 84] on input "text" at bounding box center [329, 82] width 562 height 25
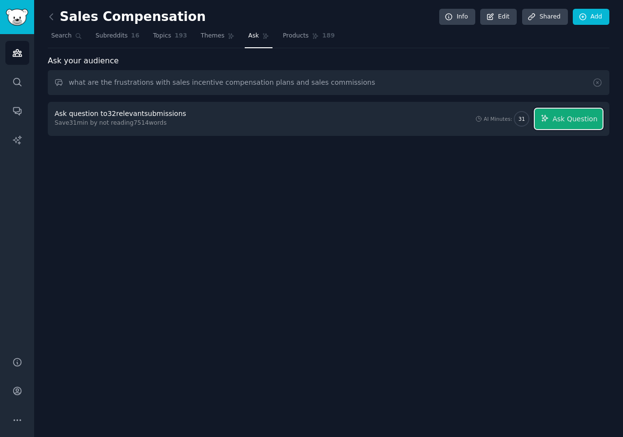
click at [570, 121] on span "Ask Question" at bounding box center [574, 119] width 45 height 10
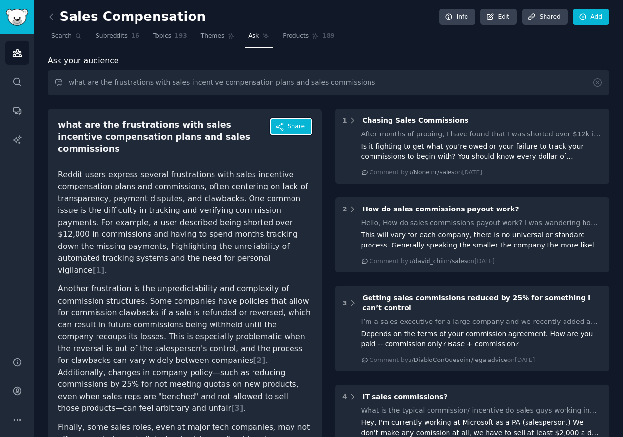
click at [293, 131] on button "Share" at bounding box center [291, 127] width 41 height 16
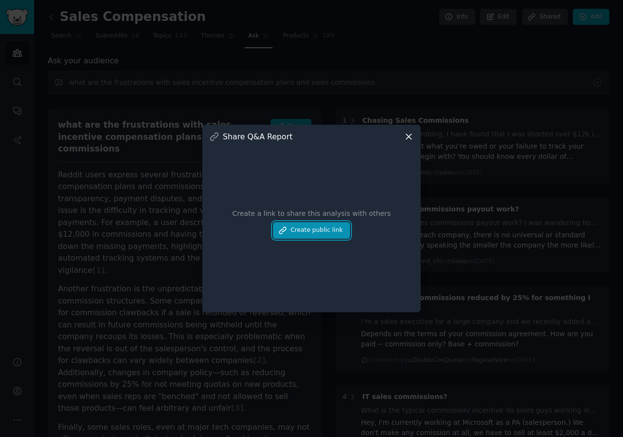
click at [319, 235] on button "Create public link" at bounding box center [311, 230] width 77 height 17
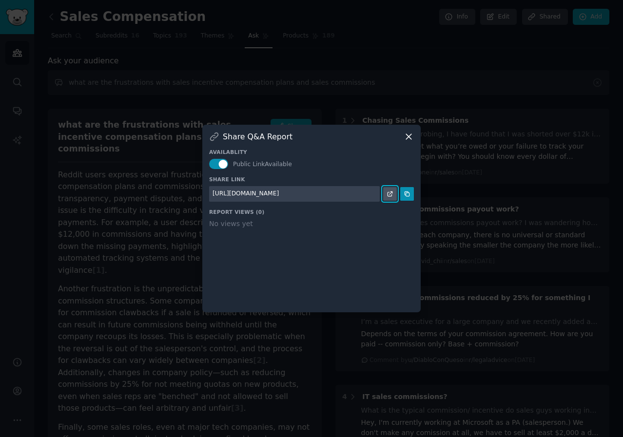
click at [391, 195] on icon at bounding box center [390, 194] width 7 height 7
click at [408, 193] on icon at bounding box center [407, 194] width 4 height 4
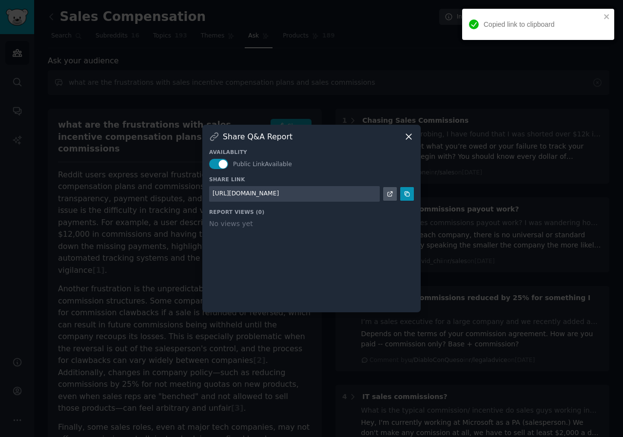
click at [410, 137] on icon at bounding box center [409, 137] width 10 height 10
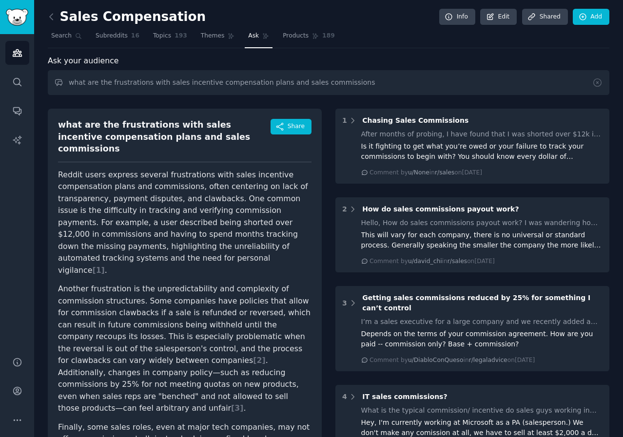
click at [246, 34] on link "Ask" at bounding box center [259, 38] width 28 height 20
click at [215, 78] on input "what are the frustrations with sales incentive compensation plans and sales com…" at bounding box center [329, 82] width 562 height 25
click at [223, 78] on input "what are the frustrations with sales incentive compensation plans and sales com…" at bounding box center [329, 82] width 562 height 25
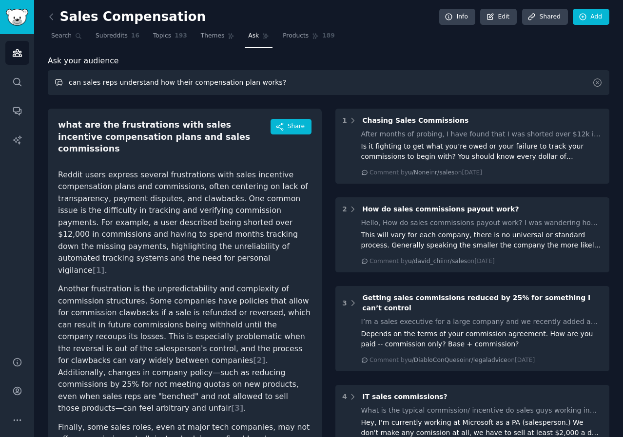
type input "can sales reps understand how their compensation plan works?"
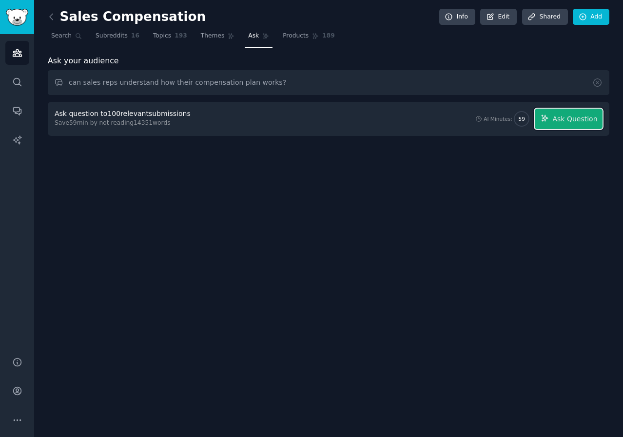
click at [578, 118] on span "Ask Question" at bounding box center [574, 119] width 45 height 10
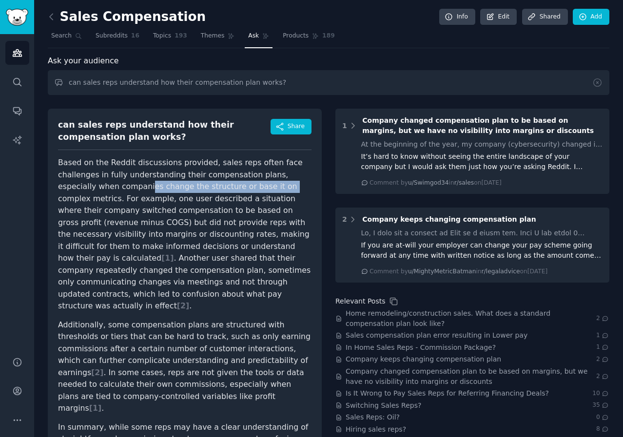
drag, startPoint x: 89, startPoint y: 185, endPoint x: 213, endPoint y: 182, distance: 123.9
click at [213, 182] on p "Based on the Reddit discussions provided, sales reps often face challenges in f…" at bounding box center [185, 235] width 254 height 156
click at [103, 169] on p "Based on the Reddit discussions provided, sales reps often face challenges in f…" at bounding box center [185, 235] width 254 height 156
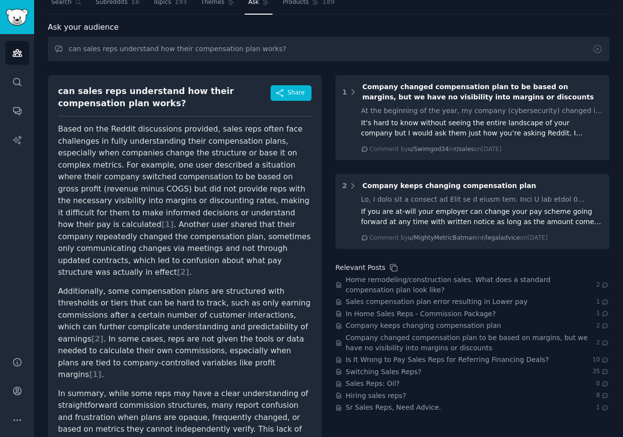
scroll to position [49, 0]
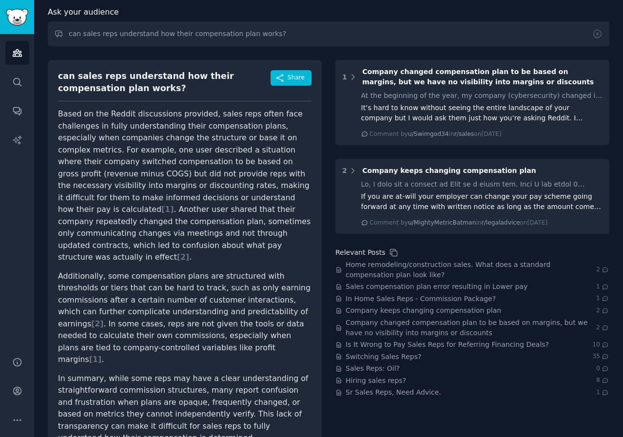
click at [446, 197] on div "If you are at-will your employer can change your pay scheme going forward at an…" at bounding box center [482, 202] width 242 height 20
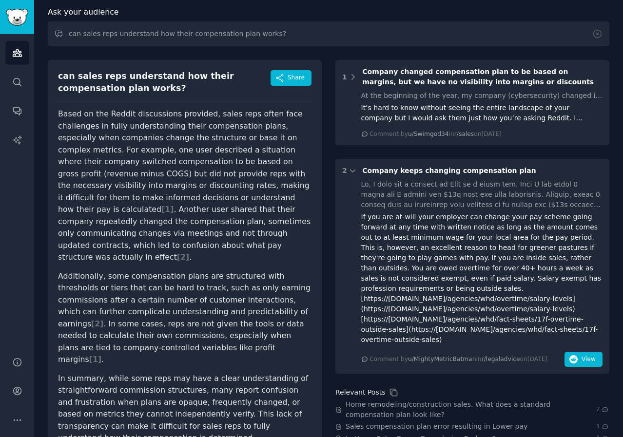
click at [406, 109] on div "It’s hard to know without seeing the entire landscape of your company but I wou…" at bounding box center [482, 113] width 242 height 20
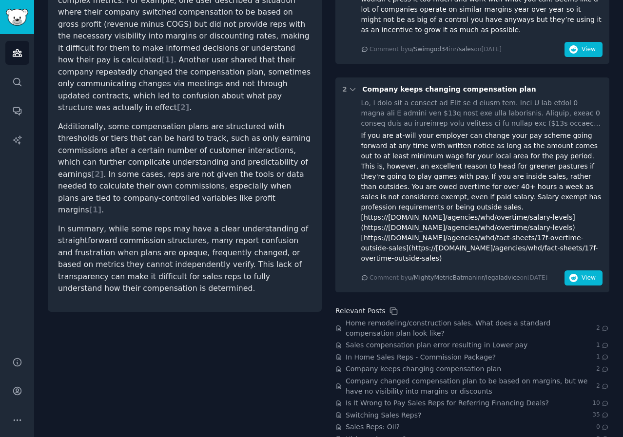
scroll to position [199, 0]
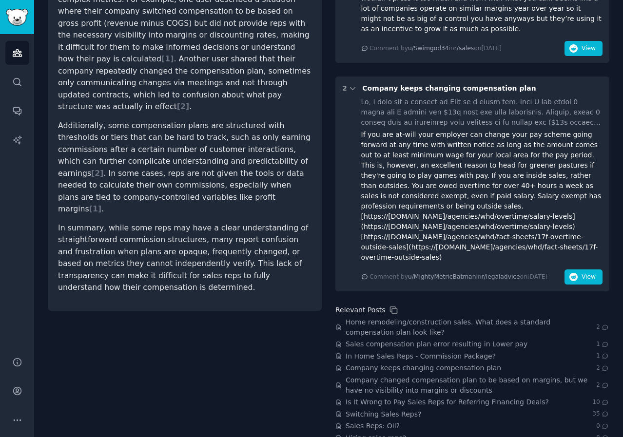
click at [487, 317] on span "Home remodeling/construction sales. What does a standard compensation plan look…" at bounding box center [471, 327] width 251 height 20
click at [391, 410] on span "Switching Sales Reps?" at bounding box center [384, 415] width 76 height 10
click at [389, 305] on icon at bounding box center [394, 310] width 10 height 10
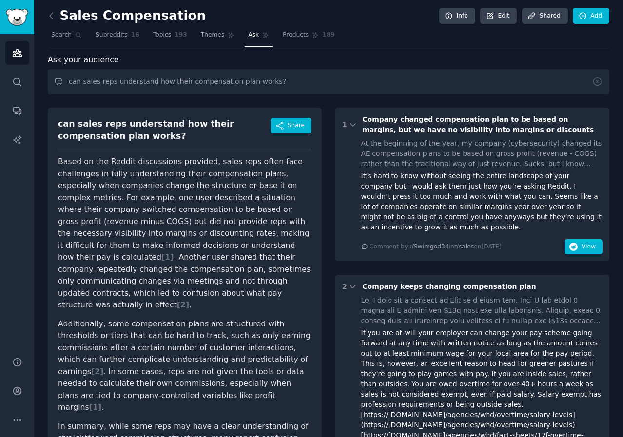
scroll to position [0, 0]
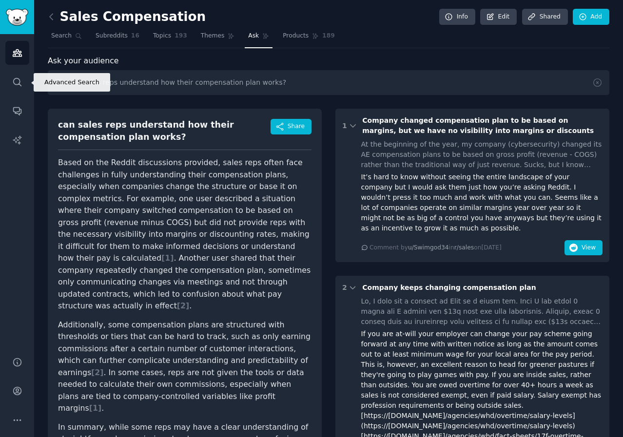
click at [12, 85] on icon "Sidebar" at bounding box center [17, 82] width 10 height 10
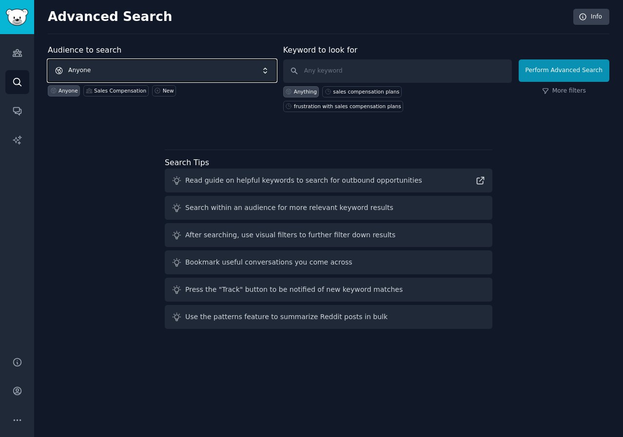
click at [93, 67] on span "Anyone" at bounding box center [162, 70] width 229 height 22
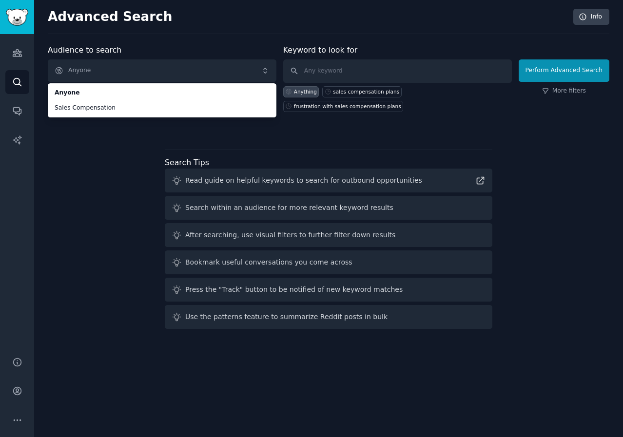
click at [85, 195] on div "Audience to search Anyone Anyone Sales Compensation Anyone Sales Compensation N…" at bounding box center [329, 188] width 562 height 289
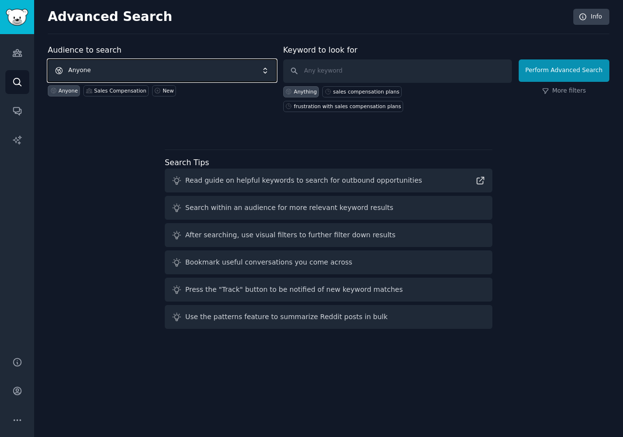
click at [89, 66] on span "Anyone" at bounding box center [162, 70] width 229 height 22
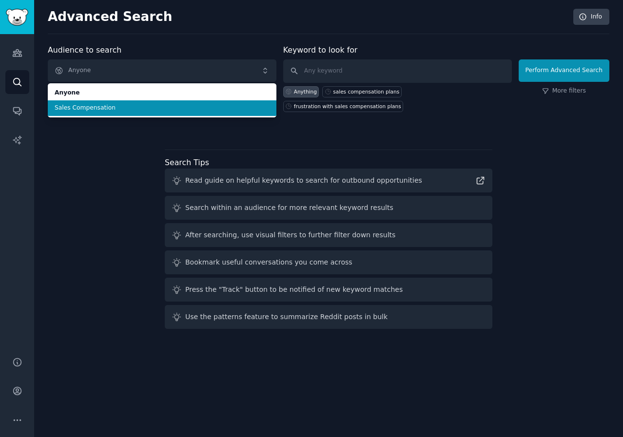
click at [92, 107] on span "Sales Compensation" at bounding box center [162, 108] width 215 height 9
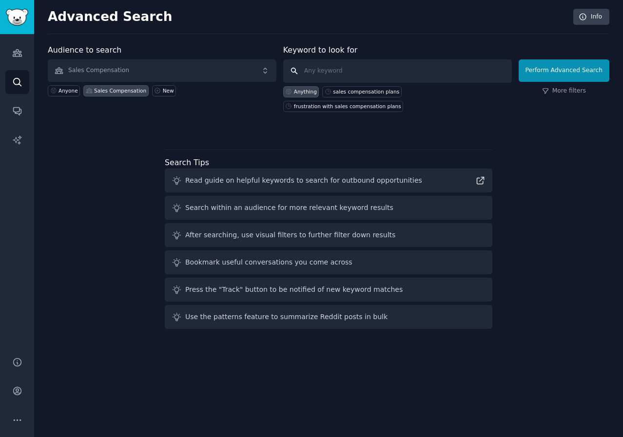
click at [325, 67] on input "text" at bounding box center [397, 70] width 229 height 23
click at [354, 91] on div "sales compensation plans" at bounding box center [366, 91] width 66 height 7
type input "sales compensation plans"
click at [556, 77] on button "Perform Advanced Search" at bounding box center [564, 70] width 91 height 22
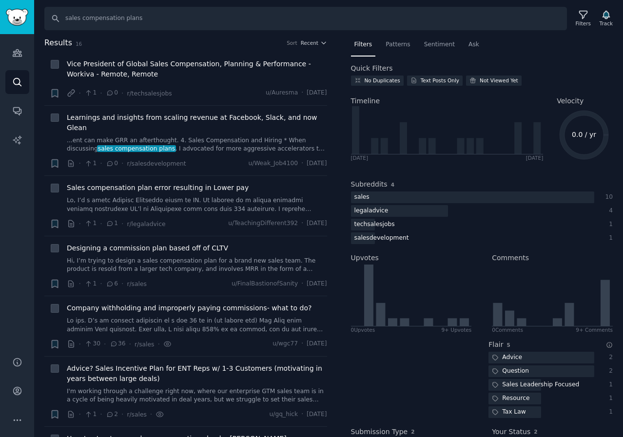
click at [390, 79] on div "No Duplicates" at bounding box center [383, 80] width 36 height 7
click at [426, 80] on div "Text Posts Only" at bounding box center [440, 80] width 39 height 7
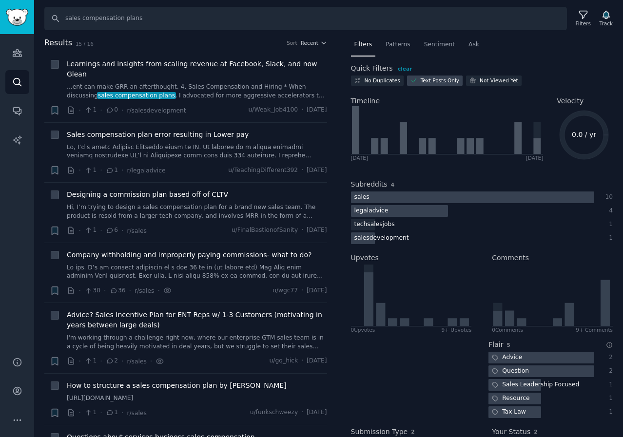
click at [427, 80] on div "Text Posts Only" at bounding box center [440, 80] width 39 height 7
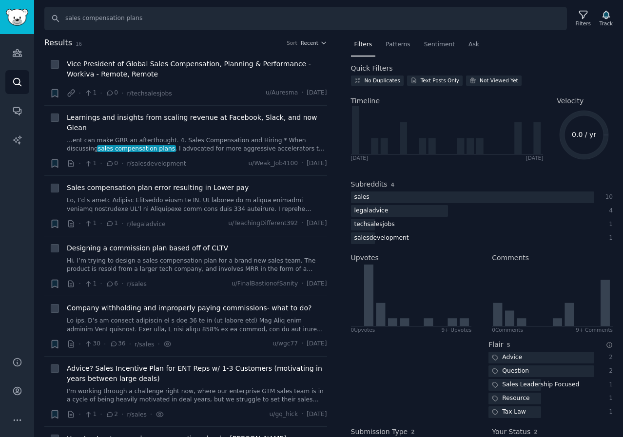
click at [491, 86] on div "No Duplicates Text Posts Only Not Viewed Yet" at bounding box center [482, 83] width 262 height 14
click at [491, 80] on div "Not Viewed Yet" at bounding box center [499, 80] width 39 height 7
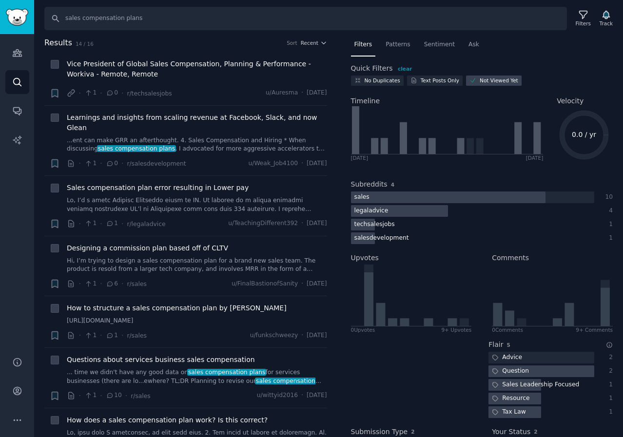
click at [491, 80] on div "Not Viewed Yet" at bounding box center [499, 80] width 39 height 7
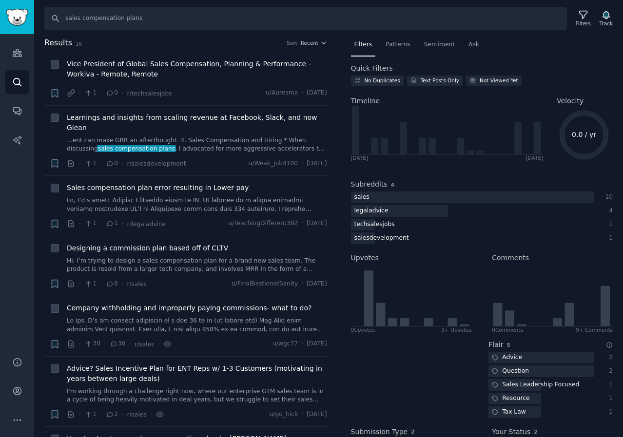
click at [443, 78] on div "Text Posts Only" at bounding box center [440, 80] width 39 height 7
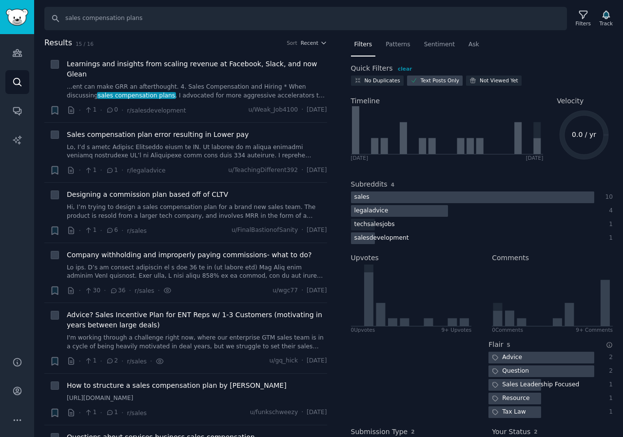
click at [421, 213] on div at bounding box center [400, 211] width 98 height 12
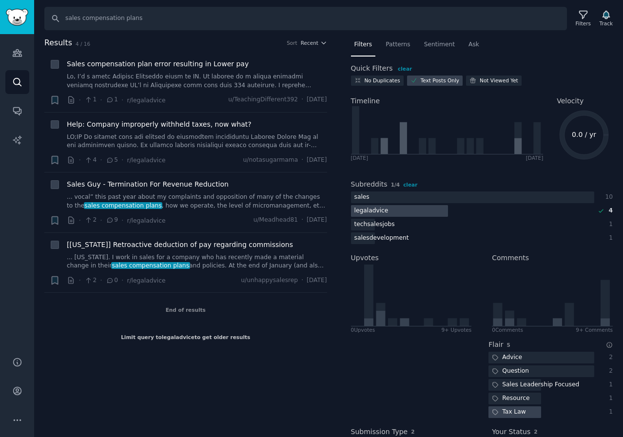
click at [420, 212] on div at bounding box center [400, 211] width 98 height 12
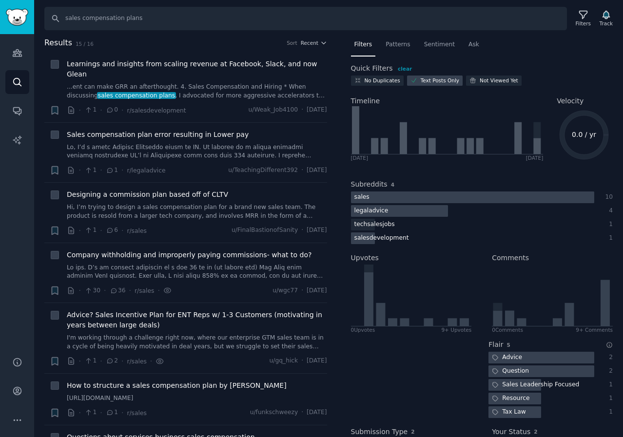
click at [487, 198] on div at bounding box center [472, 198] width 243 height 12
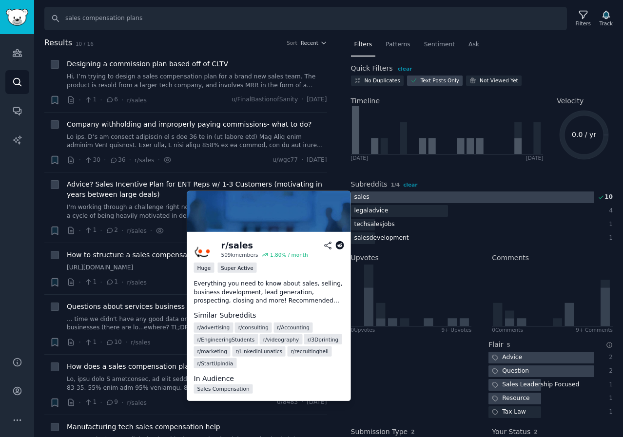
click at [460, 198] on div at bounding box center [472, 198] width 243 height 12
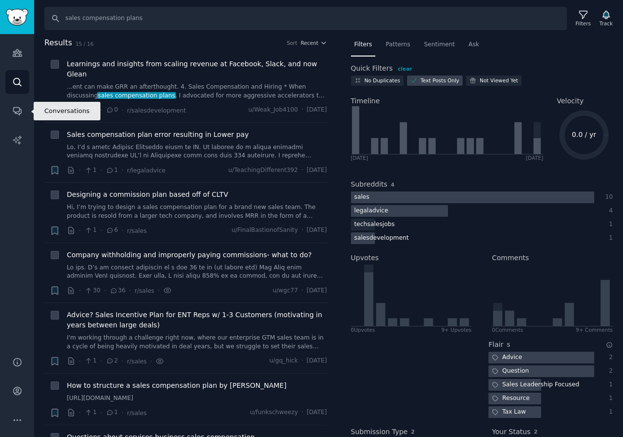
click at [14, 116] on icon "Sidebar" at bounding box center [17, 111] width 10 height 10
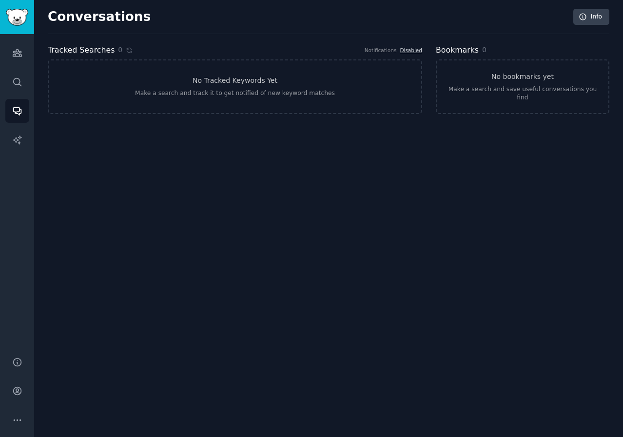
click at [229, 102] on link "No Tracked Keywords Yet Make a search and track it to get notified of new keywo…" at bounding box center [235, 86] width 374 height 55
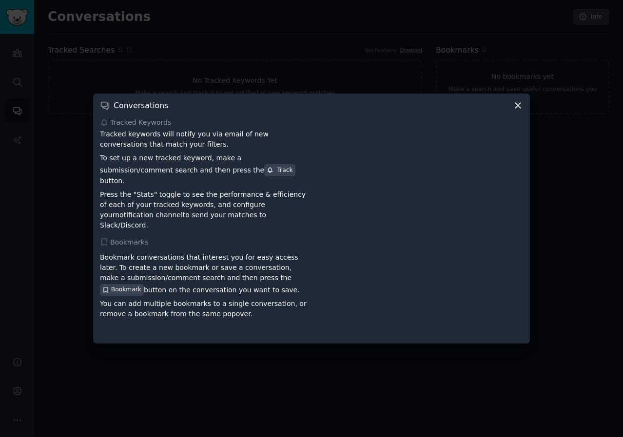
click at [521, 111] on icon at bounding box center [518, 105] width 10 height 10
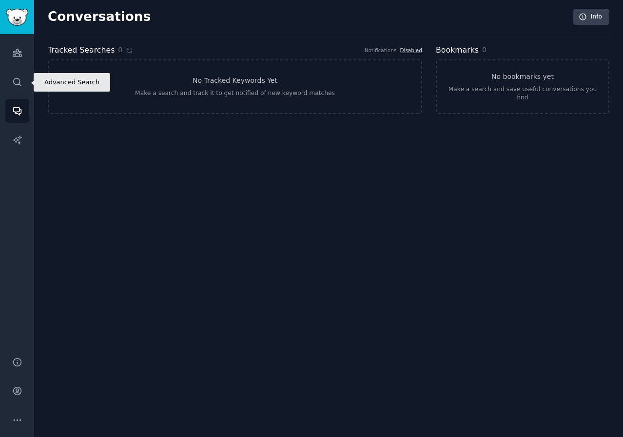
click at [19, 85] on icon "Sidebar" at bounding box center [17, 82] width 10 height 10
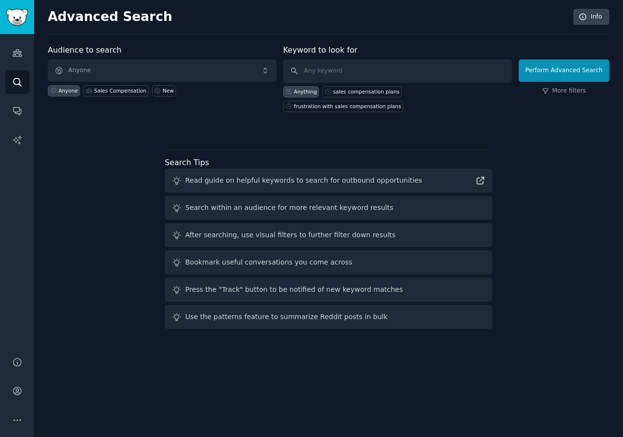
click at [370, 91] on div "sales compensation plans" at bounding box center [366, 91] width 66 height 7
type input "sales compensation plans"
click at [588, 65] on button "Perform Advanced Search" at bounding box center [564, 70] width 91 height 22
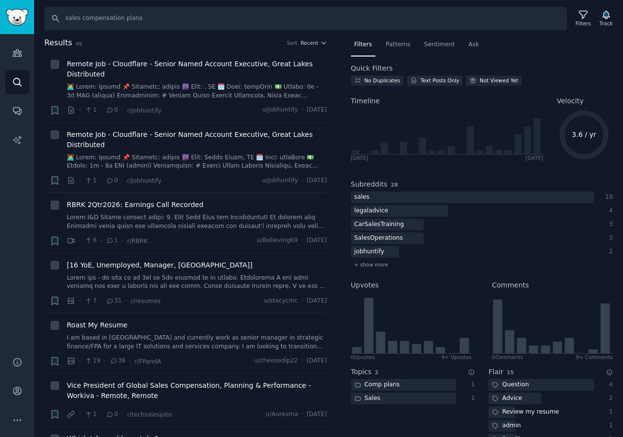
click at [613, 19] on div "Track" at bounding box center [606, 18] width 20 height 20
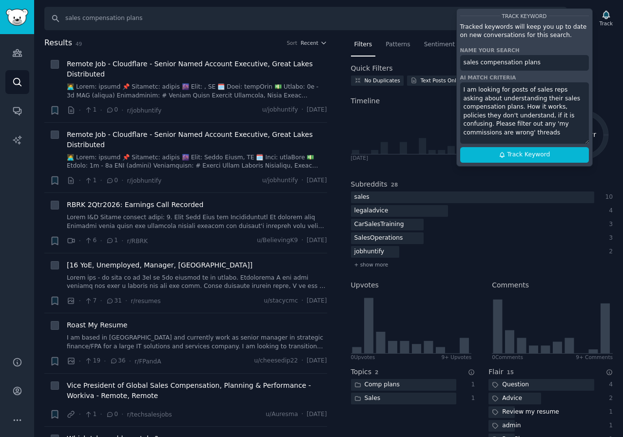
type textarea "I am looking for posts of sales reps asking about understanding their sales com…"
drag, startPoint x: 545, startPoint y: 62, endPoint x: 467, endPoint y: 64, distance: 77.5
click at [467, 64] on input "sales compensation plans" at bounding box center [524, 63] width 129 height 16
click at [490, 62] on input "sales compensation plans" at bounding box center [524, 63] width 129 height 16
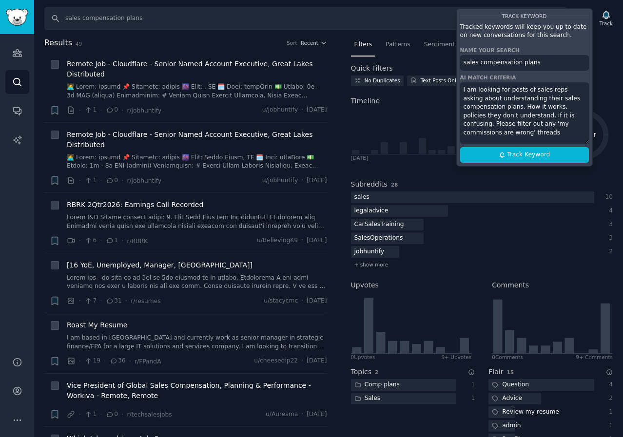
click at [490, 62] on input "sales compensation plans" at bounding box center [524, 63] width 129 height 16
type input "Comp Plan Design"
click at [522, 98] on textarea "I am looking for posts of sales reps asking about understanding their sales com…" at bounding box center [524, 112] width 129 height 61
type textarea "I am looking for posts of sales reps asking about understanding the design of t…"
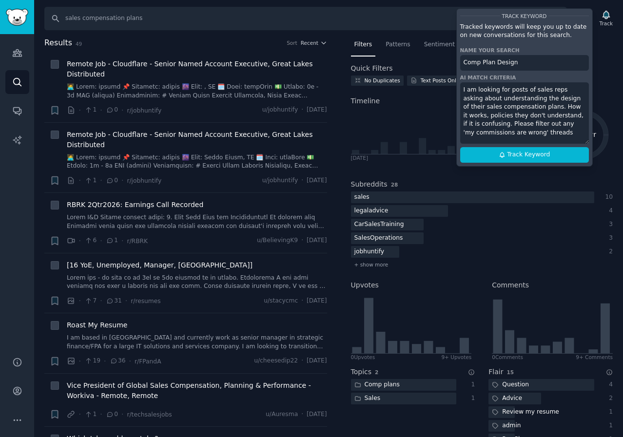
click at [529, 157] on span "Track Keyword" at bounding box center [528, 155] width 43 height 9
type input "Comp Plan Design"
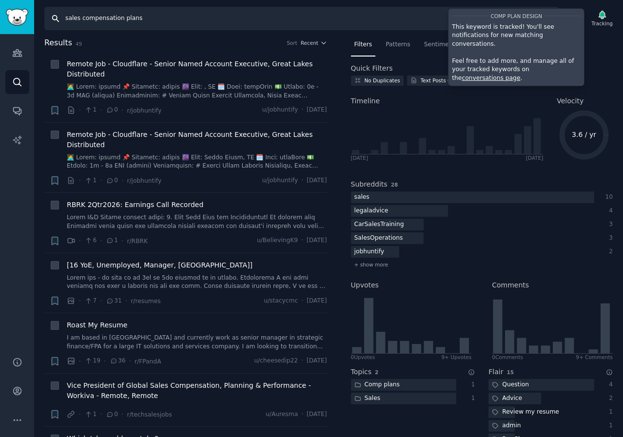
click at [174, 21] on input "sales compensation plans" at bounding box center [301, 18] width 515 height 23
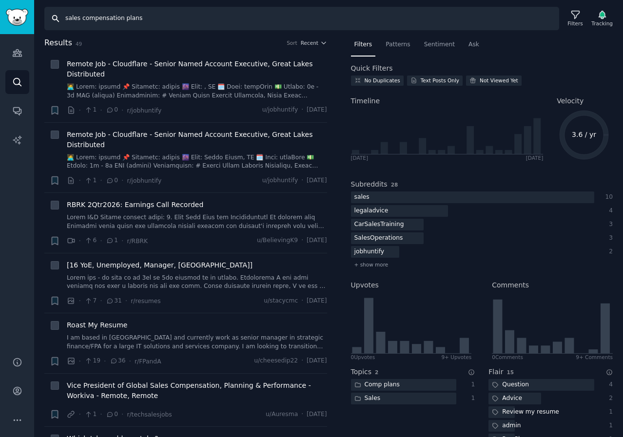
drag, startPoint x: 151, startPoint y: 21, endPoint x: 51, endPoint y: 15, distance: 99.6
click at [51, 15] on input "sales compensation plans" at bounding box center [301, 18] width 515 height 23
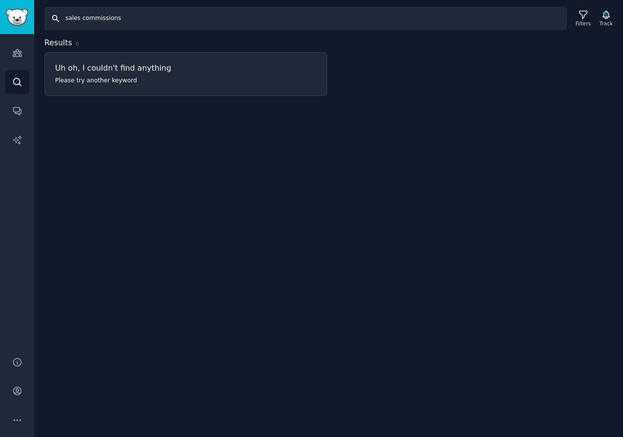
type input "sales commissions"
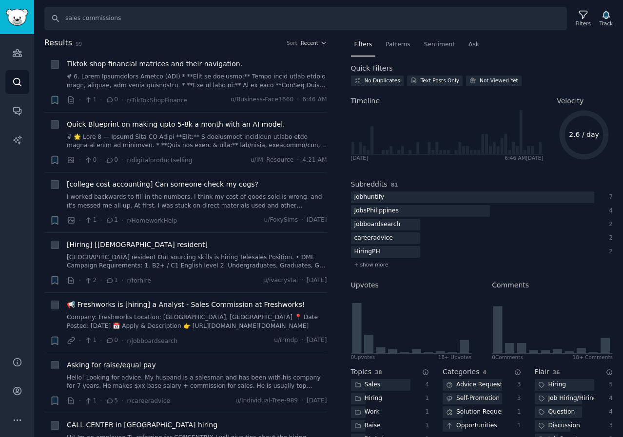
click at [614, 7] on div "Search sales commissions Filters Track" at bounding box center [331, 18] width 575 height 23
click at [609, 15] on icon "button" at bounding box center [606, 15] width 7 height 8
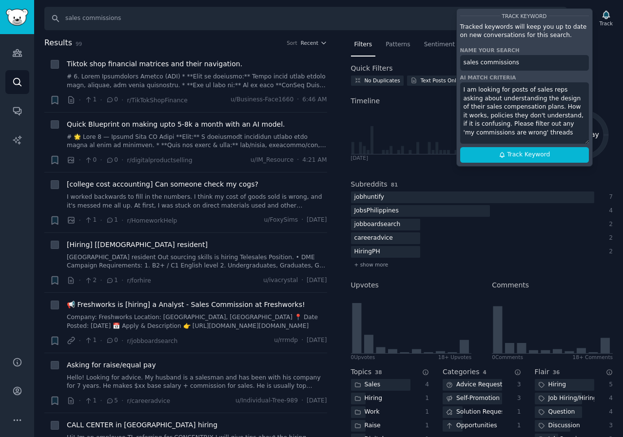
click at [464, 63] on input "sales commissions" at bounding box center [524, 63] width 129 height 16
type input "Sales Commissions"
drag, startPoint x: 511, startPoint y: 132, endPoint x: 508, endPoint y: 94, distance: 38.1
click at [508, 94] on textarea "I am looking for posts of sales reps asking about understanding the design of t…" at bounding box center [524, 112] width 129 height 61
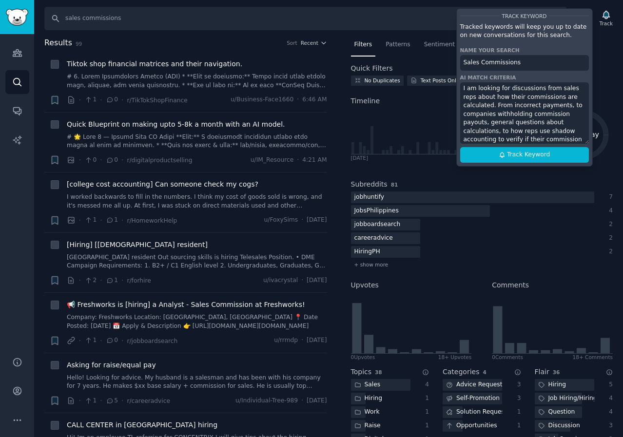
type textarea "I am looking for discussions from sales reps about how their commissions are ca…"
click at [540, 158] on span "Track Keyword" at bounding box center [528, 155] width 43 height 9
type input "Sales Commissions"
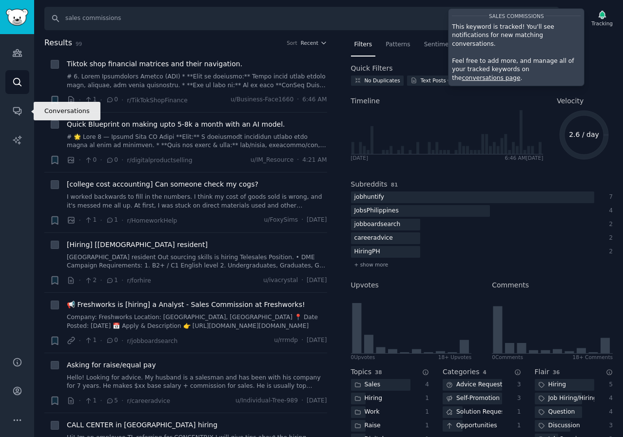
click at [17, 118] on link "Conversations" at bounding box center [17, 111] width 24 height 24
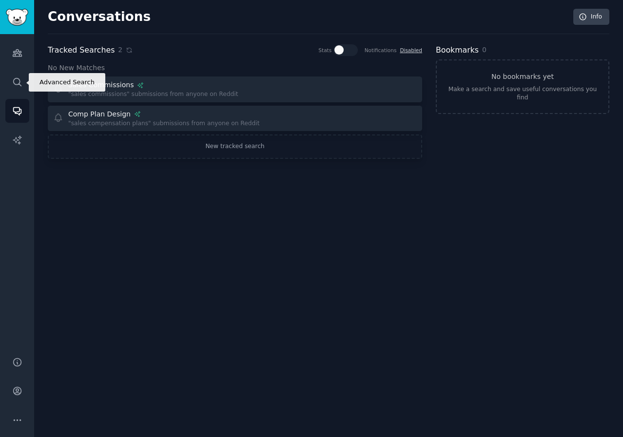
click at [15, 81] on icon "Sidebar" at bounding box center [17, 82] width 10 height 10
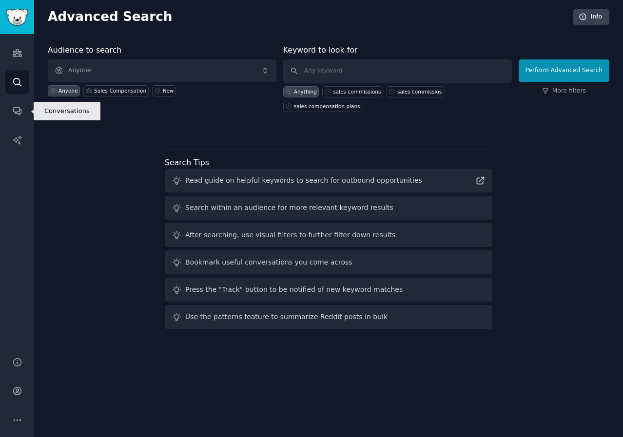
click at [26, 110] on link "Conversations" at bounding box center [17, 111] width 24 height 24
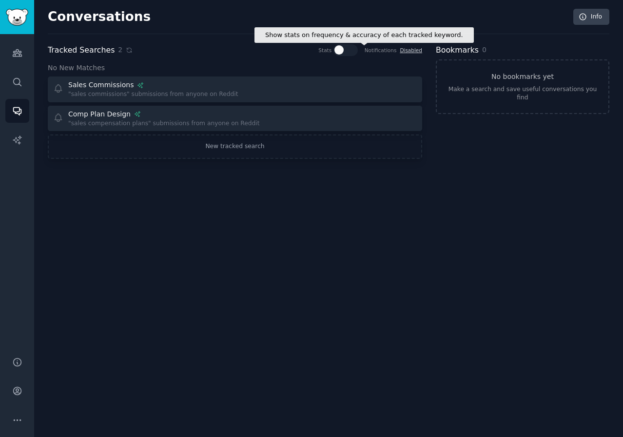
click at [344, 52] on div at bounding box center [338, 49] width 9 height 9
checkbox input "true"
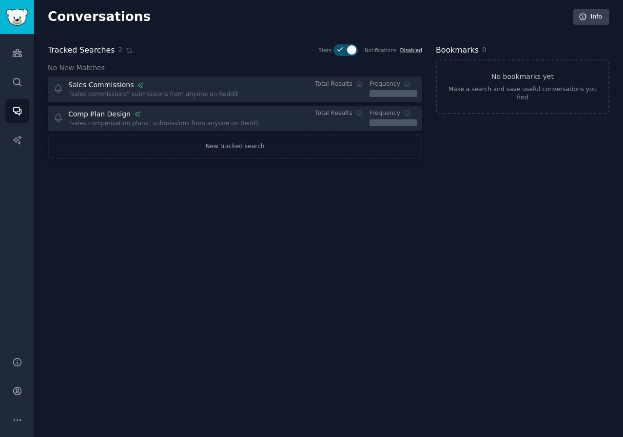
click at [170, 90] on div ""sales commissions" submissions from anyone on Reddit" at bounding box center [153, 94] width 170 height 9
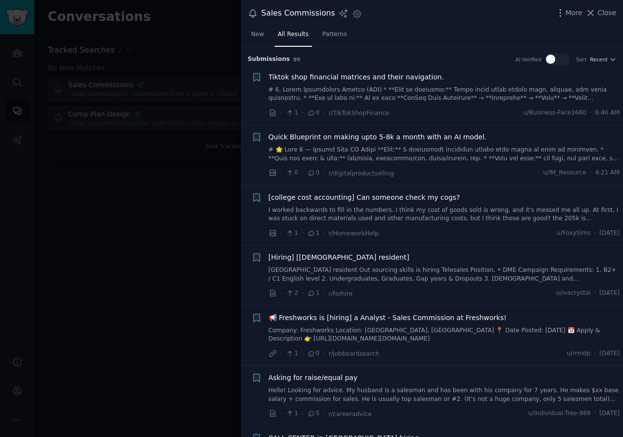
click at [354, 14] on div "Sales Commissions Settings More Close" at bounding box center [432, 13] width 369 height 13
click at [353, 15] on icon "button" at bounding box center [357, 14] width 10 height 10
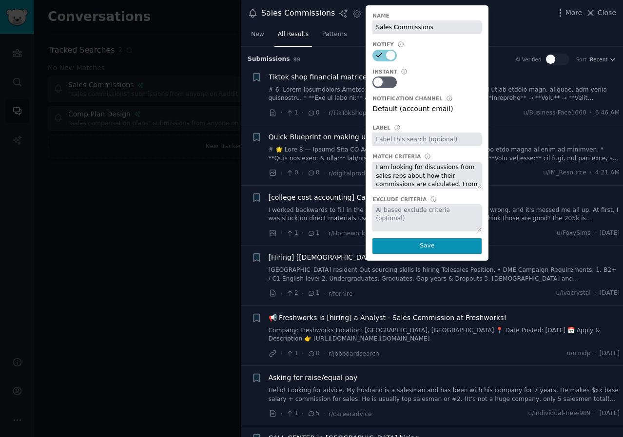
click at [405, 140] on input "text" at bounding box center [427, 140] width 109 height 14
type input "Commissions"
click at [403, 247] on button "Save" at bounding box center [427, 246] width 109 height 16
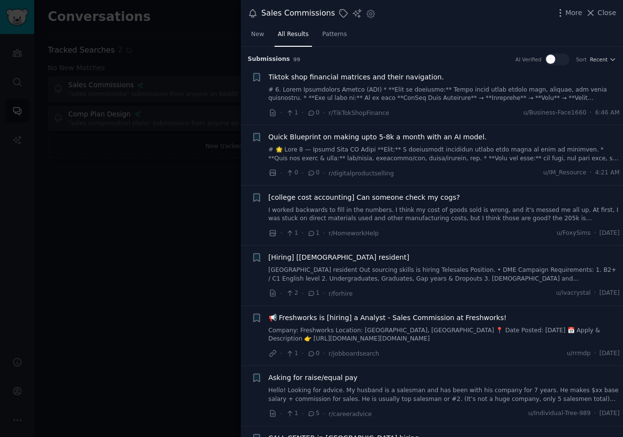
click at [550, 60] on div at bounding box center [550, 59] width 9 height 9
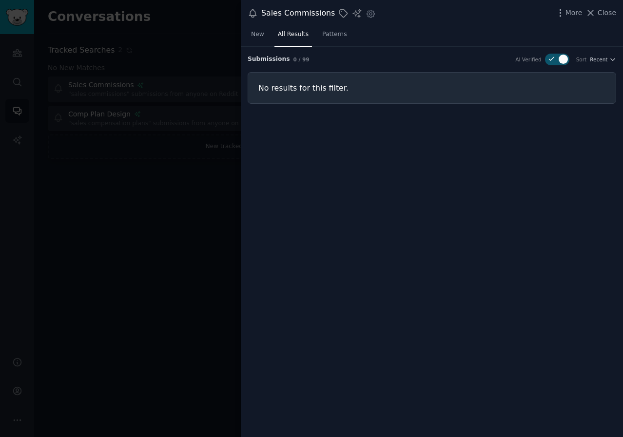
click at [552, 59] on icon at bounding box center [551, 58] width 5 height 3
checkbox input "false"
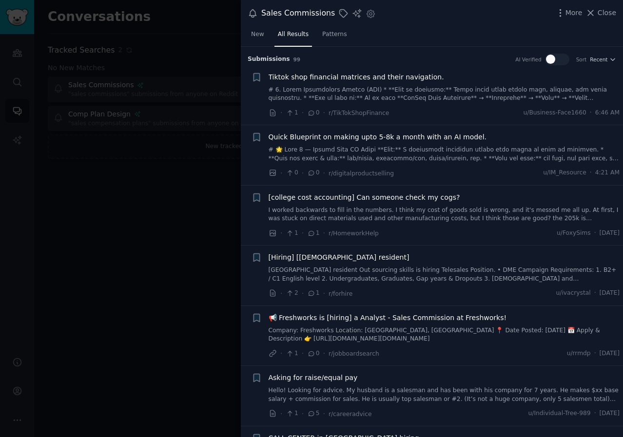
click at [341, 35] on link "Patterns" at bounding box center [334, 37] width 31 height 20
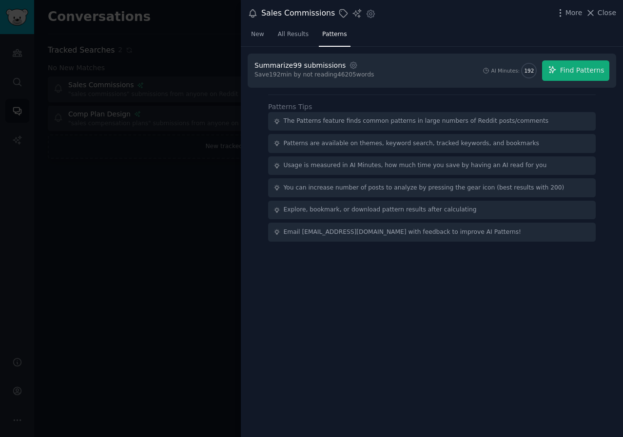
click at [174, 33] on div at bounding box center [311, 218] width 623 height 437
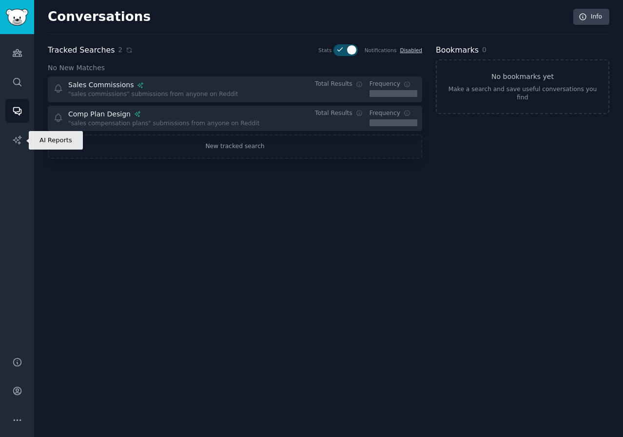
click at [23, 143] on link "AI Reports" at bounding box center [17, 140] width 24 height 24
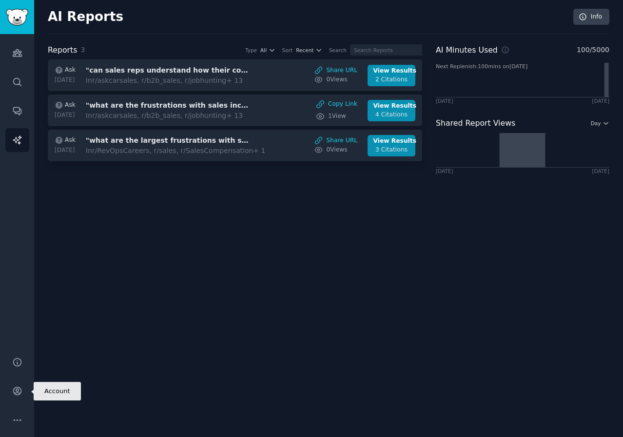
click at [13, 390] on icon "Sidebar" at bounding box center [17, 392] width 8 height 8
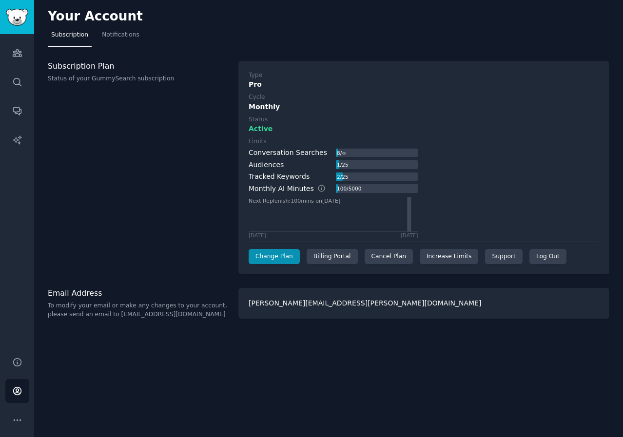
click at [445, 264] on div "Type Pro Cycle Monthly Status Active Limits Conversation Searches 8 / ∞ Audienc…" at bounding box center [423, 168] width 371 height 214
click at [446, 257] on link "Increase Limits" at bounding box center [449, 257] width 59 height 16
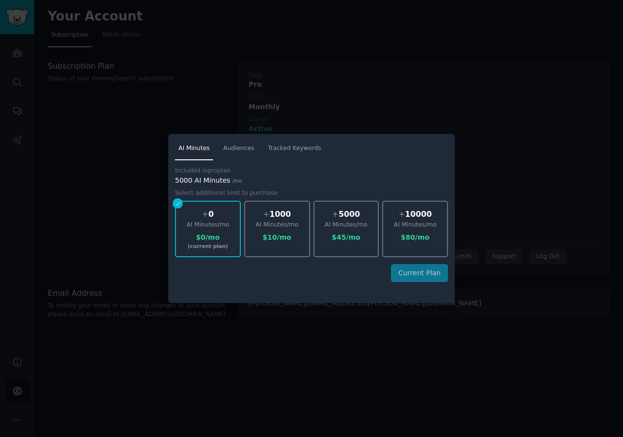
click at [361, 59] on div at bounding box center [311, 218] width 623 height 437
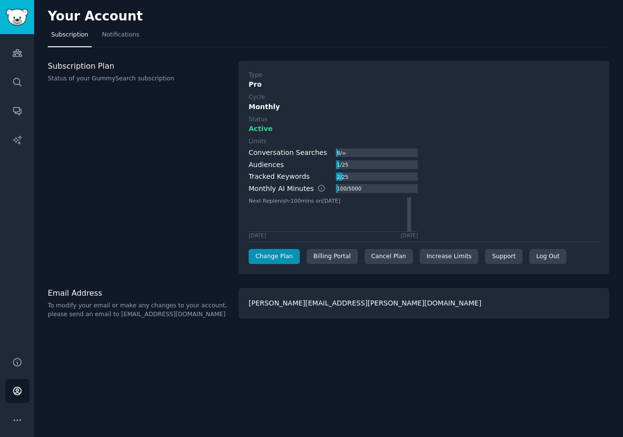
click at [120, 40] on link "Notifications" at bounding box center [120, 37] width 44 height 20
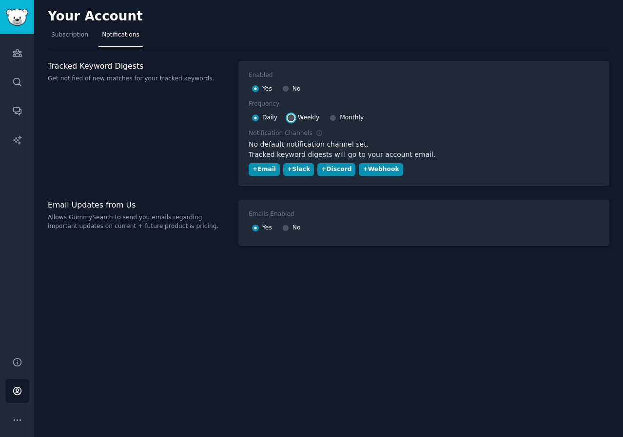
click at [290, 119] on input "Weekly" at bounding box center [291, 118] width 7 height 7
radio input "false"
radio input "true"
click at [259, 171] on div "+ Email" at bounding box center [264, 169] width 23 height 9
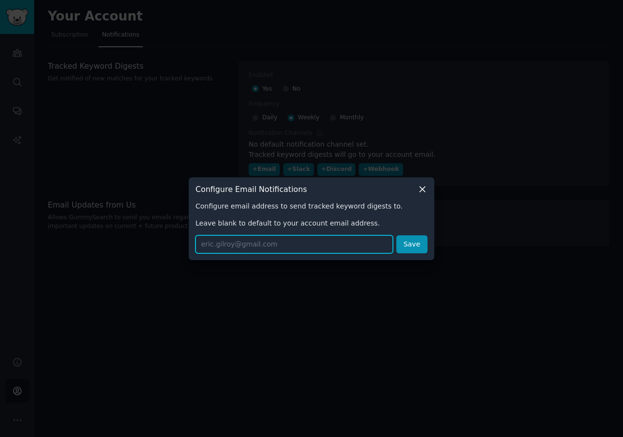
click at [226, 250] on input "text" at bounding box center [294, 245] width 197 height 18
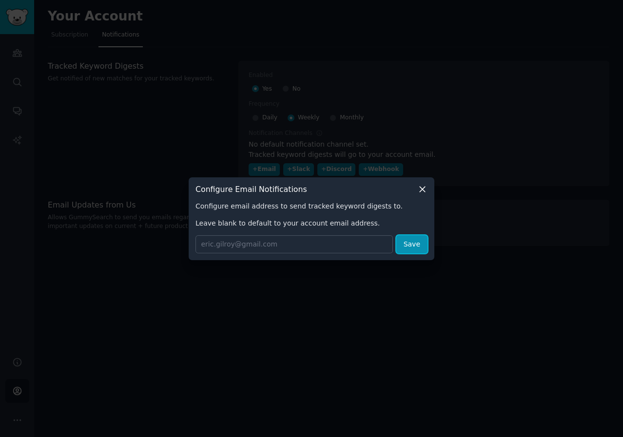
click at [409, 249] on button "Save" at bounding box center [411, 245] width 31 height 18
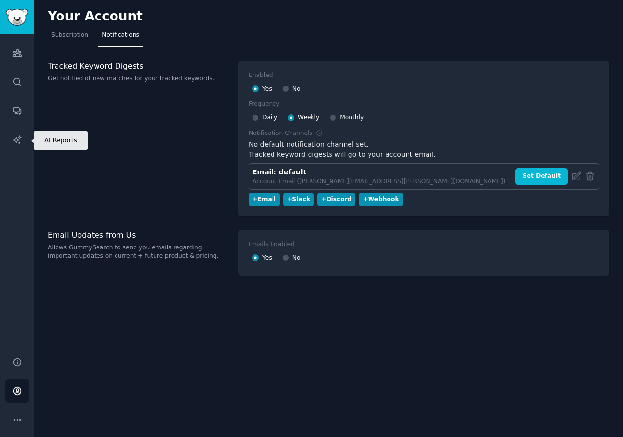
click at [17, 138] on icon "Sidebar" at bounding box center [17, 140] width 10 height 10
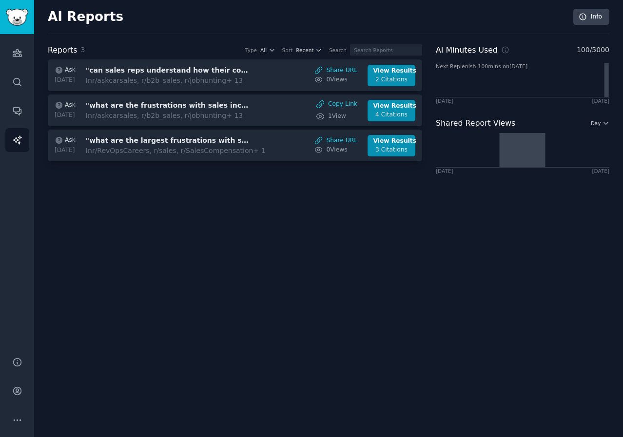
click at [390, 109] on div "View Results" at bounding box center [391, 106] width 37 height 9
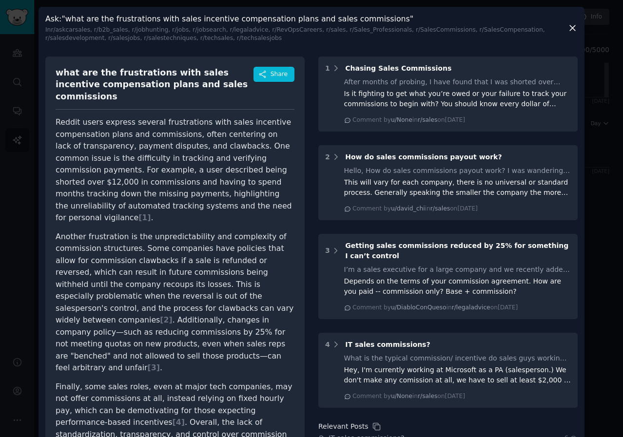
click at [569, 29] on icon at bounding box center [573, 28] width 10 height 10
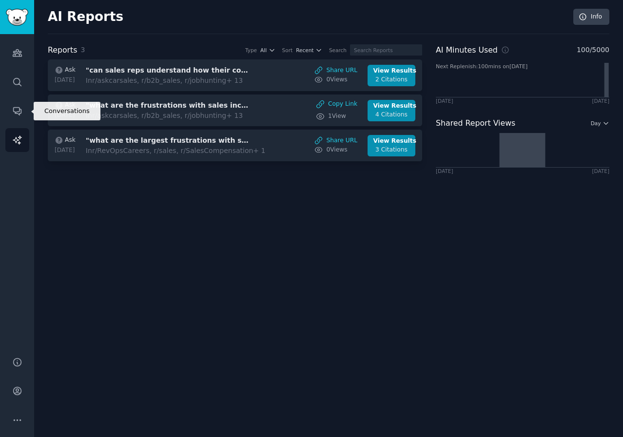
click at [22, 110] on link "Conversations" at bounding box center [17, 111] width 24 height 24
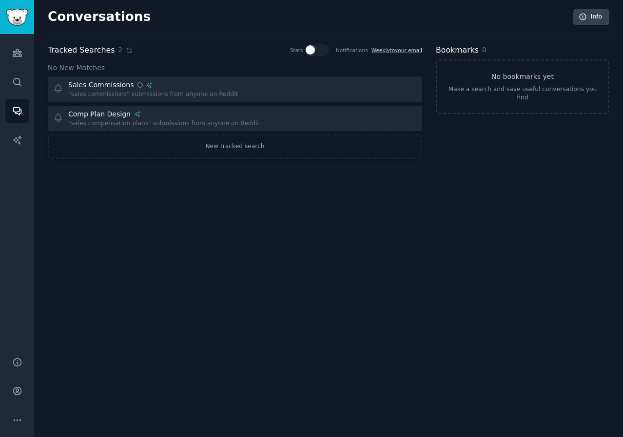
click at [180, 119] on div ""sales compensation plans" submissions from anyone on Reddit" at bounding box center [164, 123] width 192 height 9
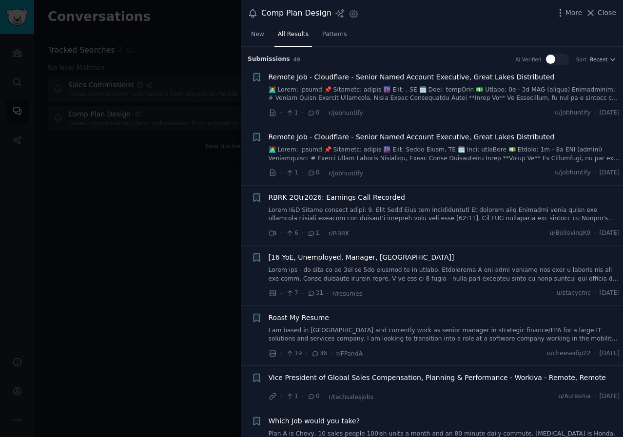
click at [329, 34] on span "Patterns" at bounding box center [334, 34] width 24 height 9
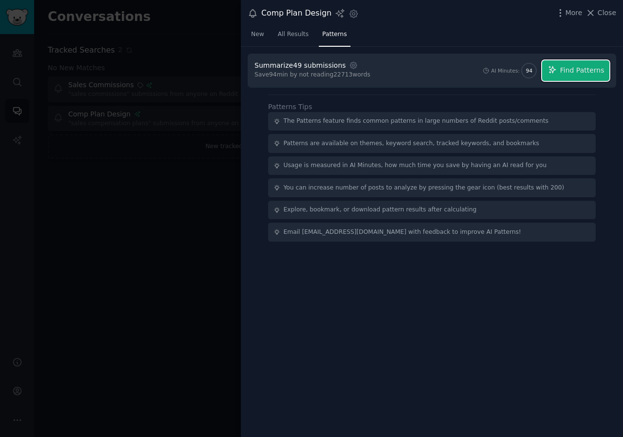
click at [577, 73] on span "Find Patterns" at bounding box center [582, 70] width 44 height 10
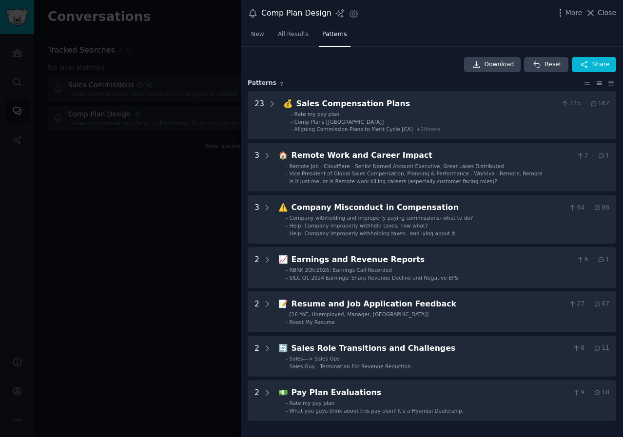
click at [266, 207] on icon at bounding box center [267, 208] width 9 height 9
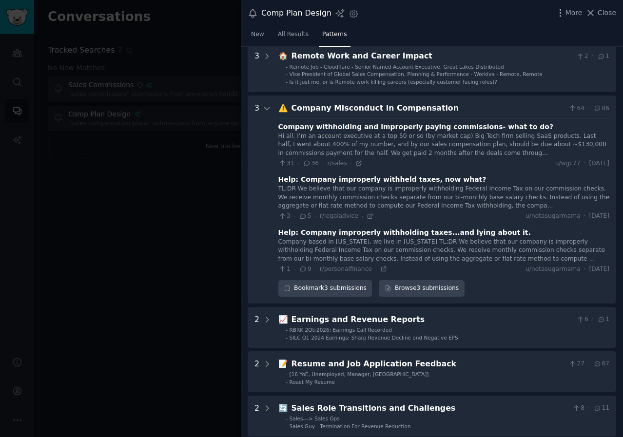
scroll to position [51, 0]
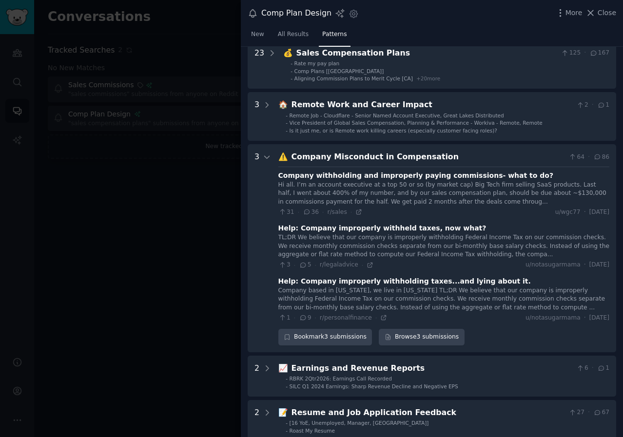
click at [268, 156] on icon at bounding box center [267, 157] width 5 height 2
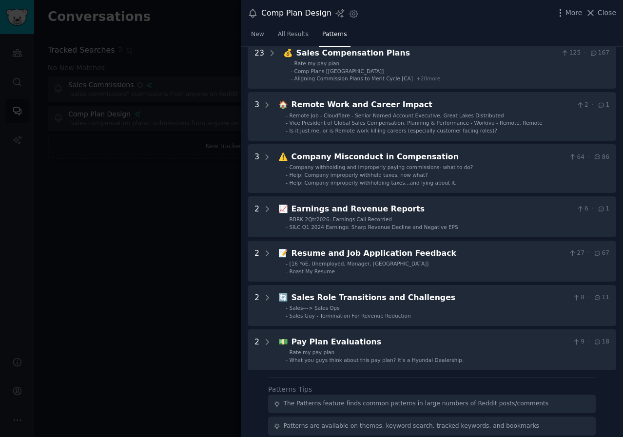
scroll to position [2, 0]
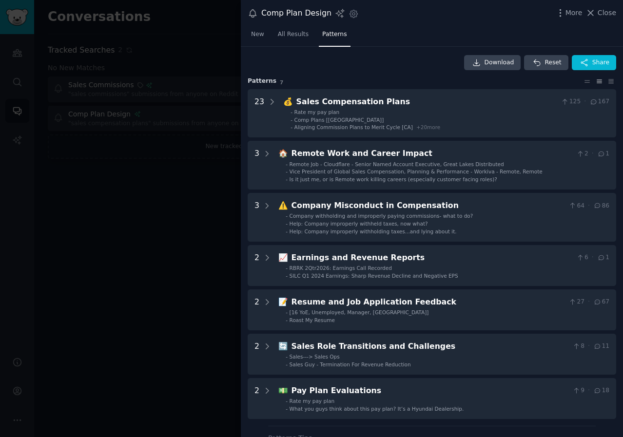
click at [272, 100] on icon at bounding box center [272, 102] width 9 height 9
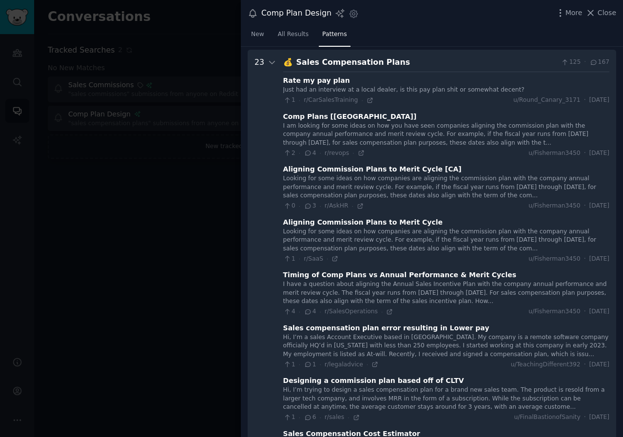
scroll to position [44, 0]
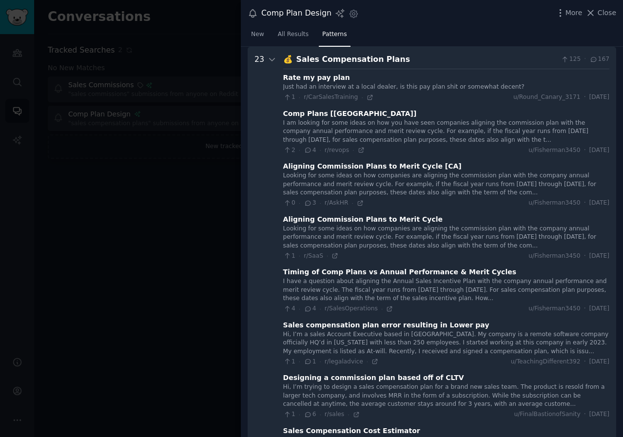
click at [373, 84] on div "Just had an interview at a local dealer, is this pay plan shit or somewhat dece…" at bounding box center [446, 87] width 326 height 9
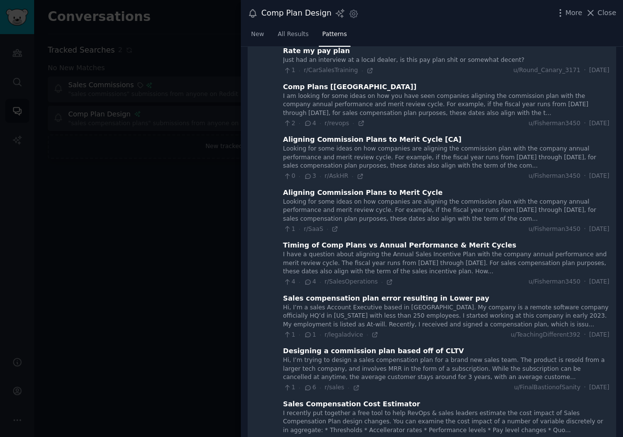
scroll to position [0, 0]
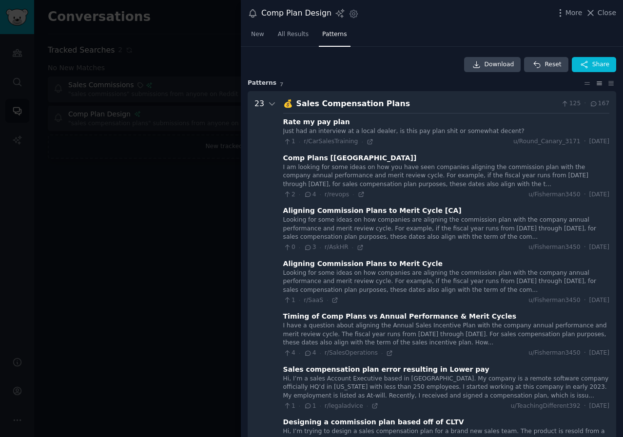
click at [609, 14] on span "Close" at bounding box center [607, 13] width 19 height 10
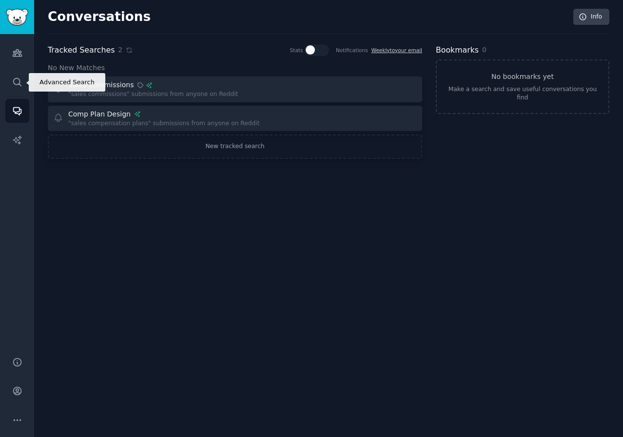
click at [22, 91] on link "Search" at bounding box center [17, 82] width 24 height 24
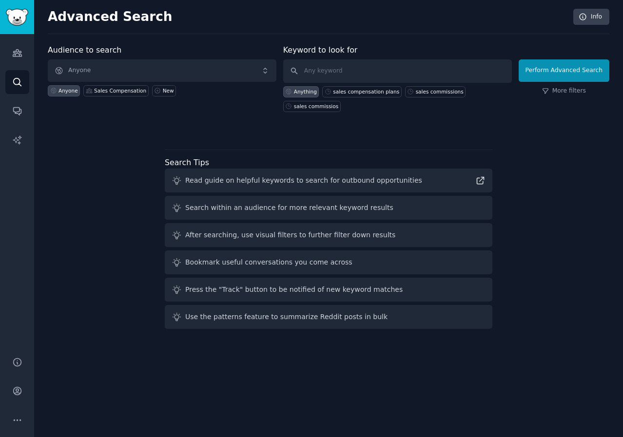
click at [122, 71] on span "Anyone" at bounding box center [162, 70] width 229 height 22
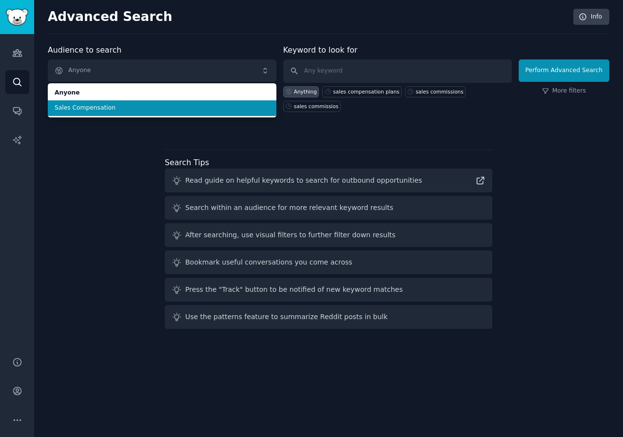
click at [134, 111] on span "Sales Compensation" at bounding box center [162, 108] width 215 height 9
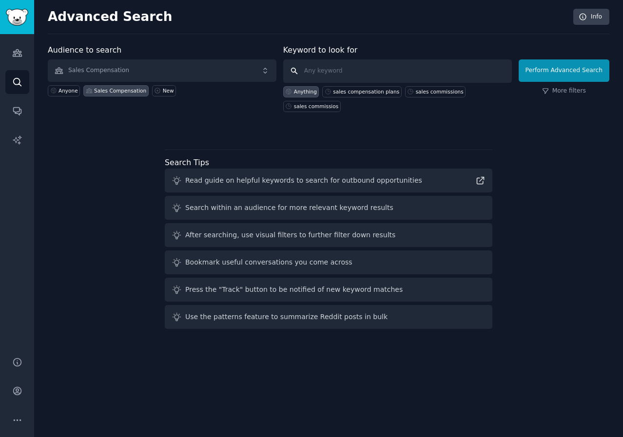
click at [335, 72] on input "text" at bounding box center [397, 70] width 229 height 23
click at [19, 55] on icon "Sidebar" at bounding box center [17, 53] width 10 height 10
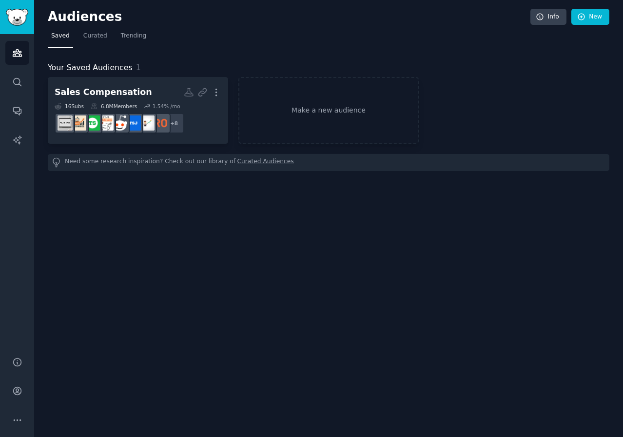
click at [215, 90] on icon "button" at bounding box center [216, 92] width 10 height 10
click at [240, 39] on nav "Saved Curated Trending" at bounding box center [329, 38] width 562 height 20
click at [212, 123] on dd "+ 8" at bounding box center [138, 123] width 167 height 27
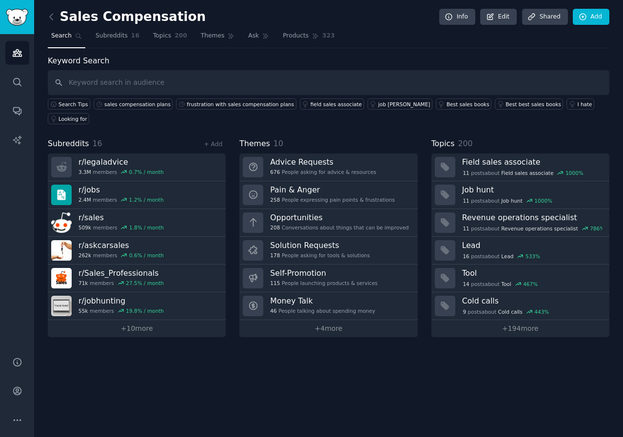
click at [201, 34] on span "Themes" at bounding box center [213, 36] width 24 height 9
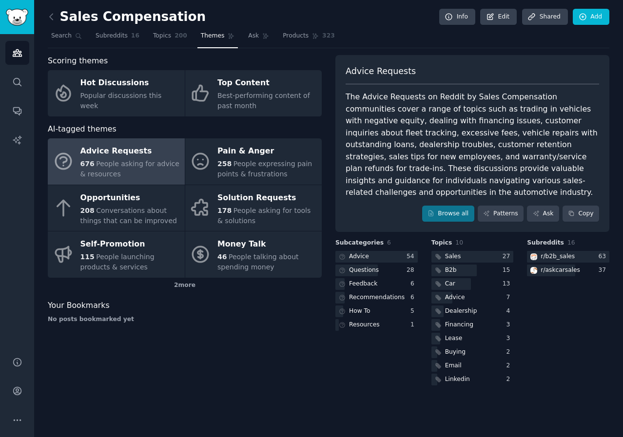
click at [288, 165] on span "People expressing pain points & frustrations" at bounding box center [264, 169] width 95 height 18
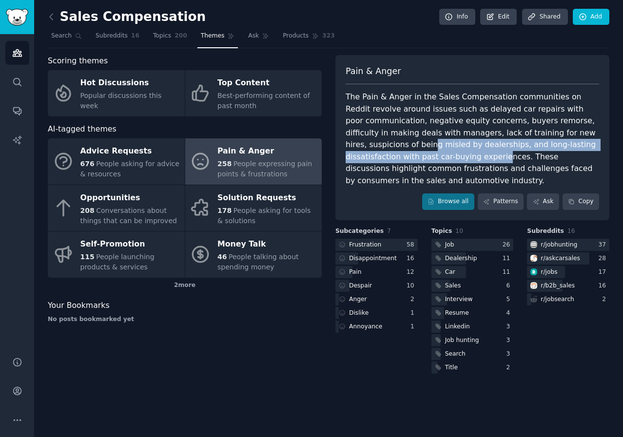
drag, startPoint x: 358, startPoint y: 147, endPoint x: 395, endPoint y: 158, distance: 38.4
click at [395, 158] on div "The Pain & Anger in the Sales Compensation communities on Reddit revolve around…" at bounding box center [473, 139] width 254 height 96
click at [266, 209] on span "People asking for tools & solutions" at bounding box center [263, 216] width 93 height 18
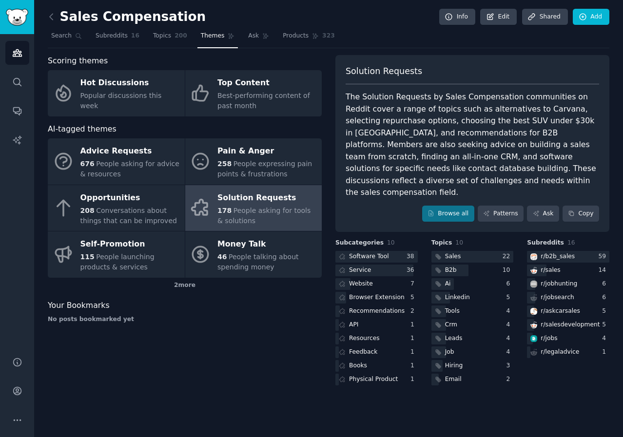
click at [149, 223] on div "208 Conversations about things that can be improved" at bounding box center [129, 216] width 99 height 20
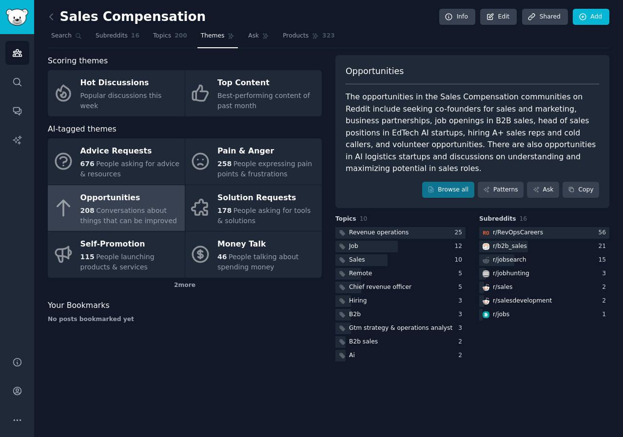
click at [157, 157] on div "Advice Requests" at bounding box center [129, 152] width 99 height 16
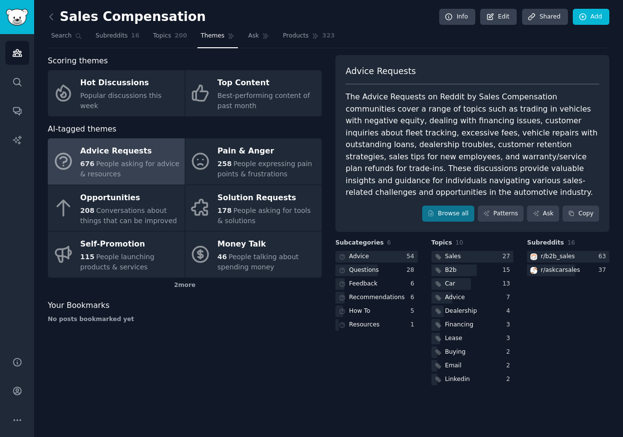
click at [248, 32] on span "Ask" at bounding box center [253, 36] width 11 height 9
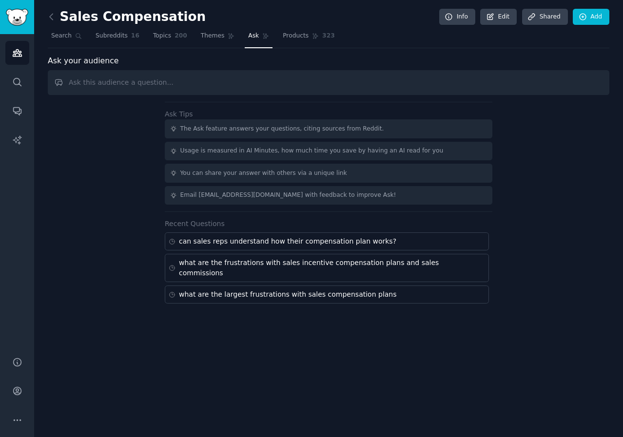
click at [210, 77] on input "text" at bounding box center [329, 82] width 562 height 25
click at [209, 79] on input "text" at bounding box center [329, 82] width 562 height 25
type input "How are reps gaming their sales compensation plans to maximize earnings"
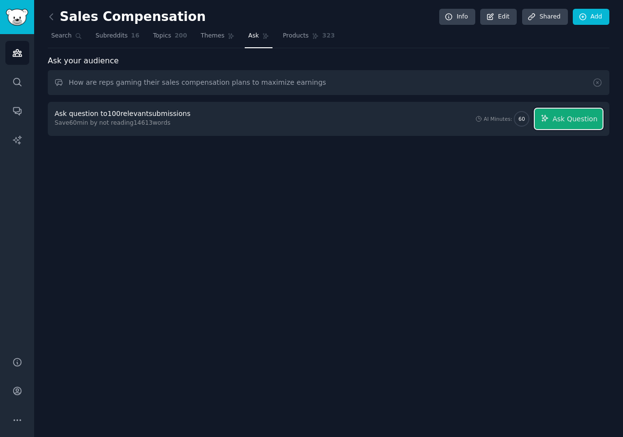
click at [583, 118] on span "Ask Question" at bounding box center [574, 119] width 45 height 10
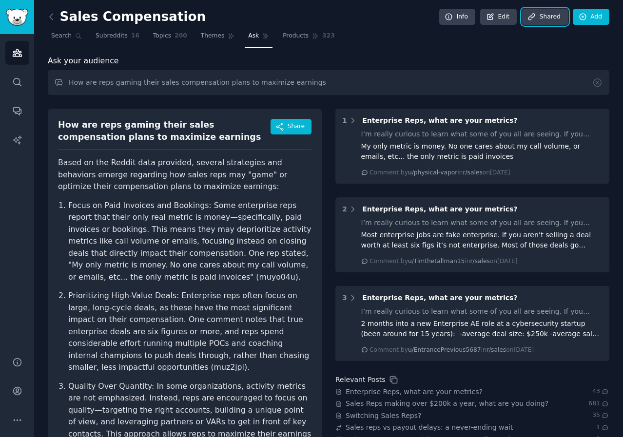
click at [544, 18] on link "Share d" at bounding box center [545, 17] width 46 height 17
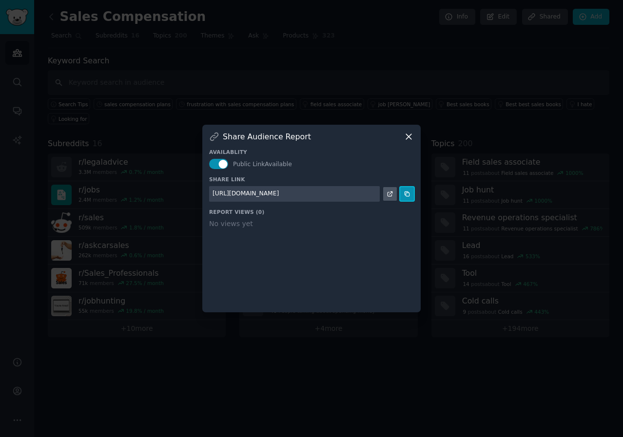
click at [407, 195] on icon at bounding box center [407, 194] width 7 height 7
click at [409, 136] on icon at bounding box center [408, 136] width 5 height 5
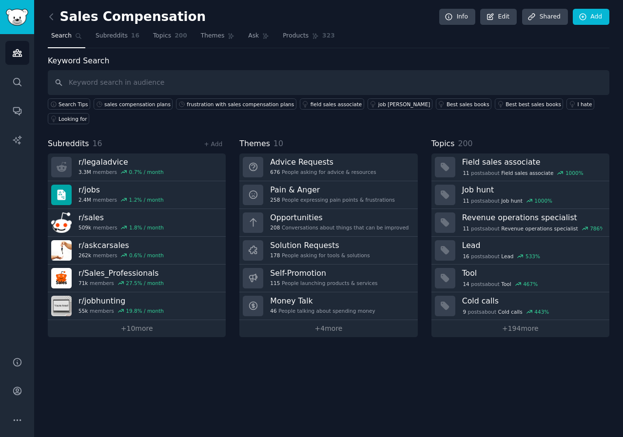
click at [185, 34] on nav "Search Subreddits 16 Topics 200 Themes Ask Products 323" at bounding box center [329, 38] width 562 height 20
click at [203, 36] on span "Themes" at bounding box center [213, 36] width 24 height 9
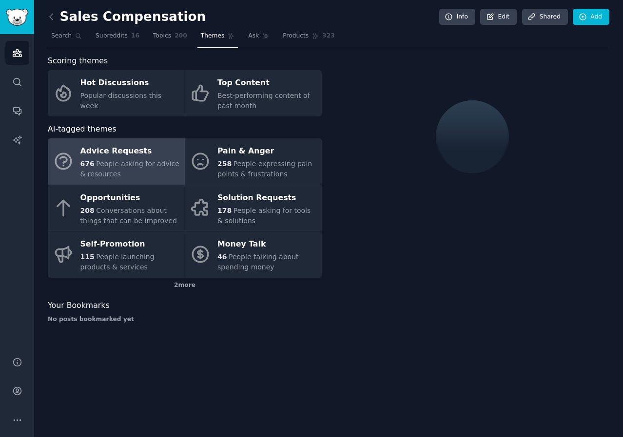
click at [245, 36] on link "Ask" at bounding box center [259, 38] width 28 height 20
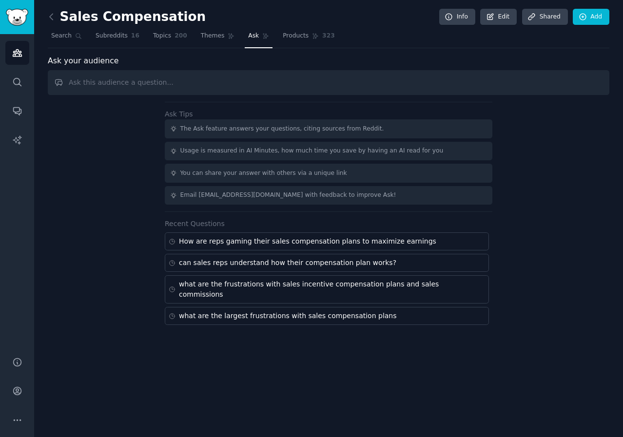
click at [267, 248] on div "How are reps gaming their sales compensation plans to maximize earnings" at bounding box center [327, 242] width 324 height 18
type input "How are reps gaming their sales compensation plans to maximize earnings"
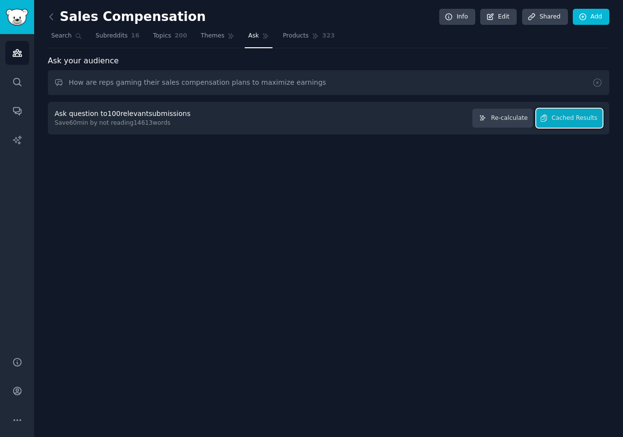
click at [560, 114] on span "Cached Results" at bounding box center [575, 118] width 46 height 9
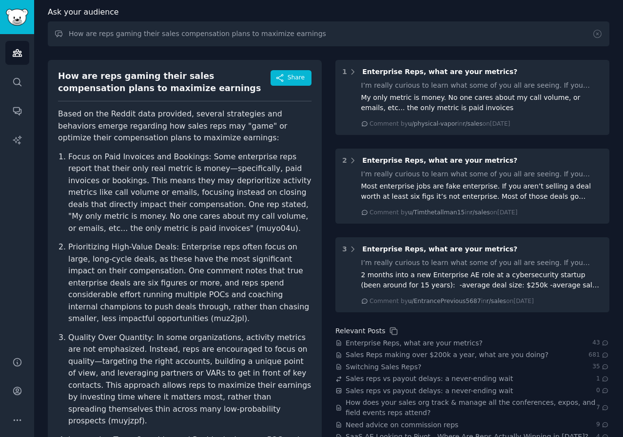
scroll to position [98, 0]
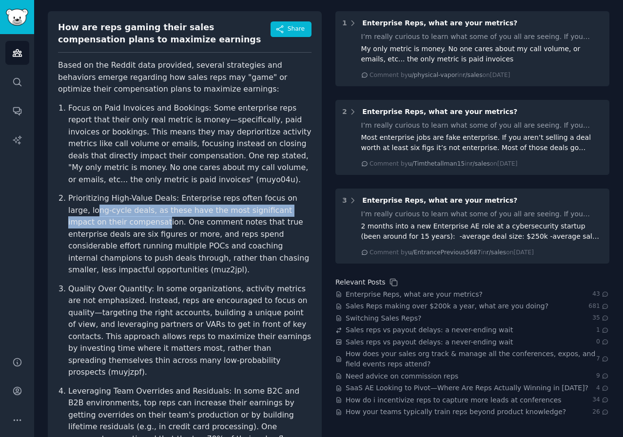
drag, startPoint x: 76, startPoint y: 210, endPoint x: 104, endPoint y: 221, distance: 30.4
click at [104, 221] on p "Prioritizing High-Value Deals: Enterprise reps often focus on large, long-cycle…" at bounding box center [189, 235] width 243 height 84
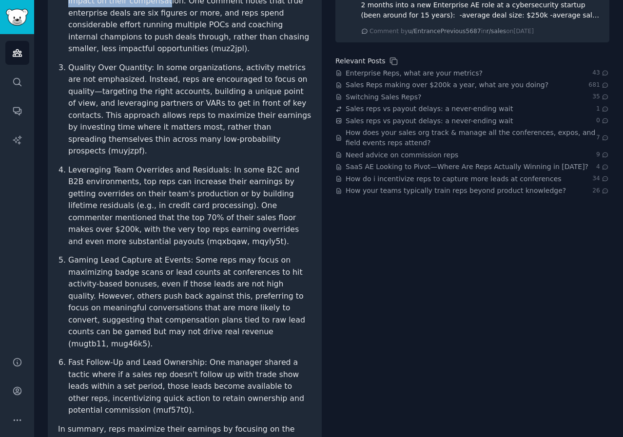
scroll to position [310, 0]
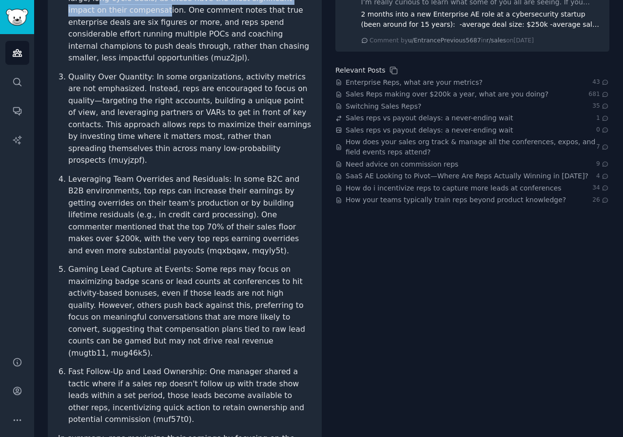
click at [408, 89] on span "Sales Reps making over $200k a year, what are you doing?" at bounding box center [447, 94] width 203 height 10
